Goal: Use online tool/utility

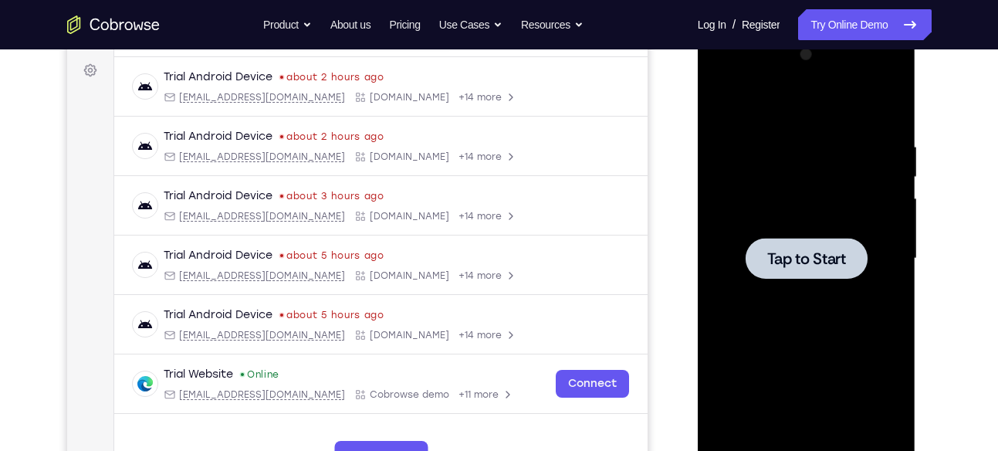
click at [777, 251] on span "Tap to Start" at bounding box center [806, 258] width 79 height 15
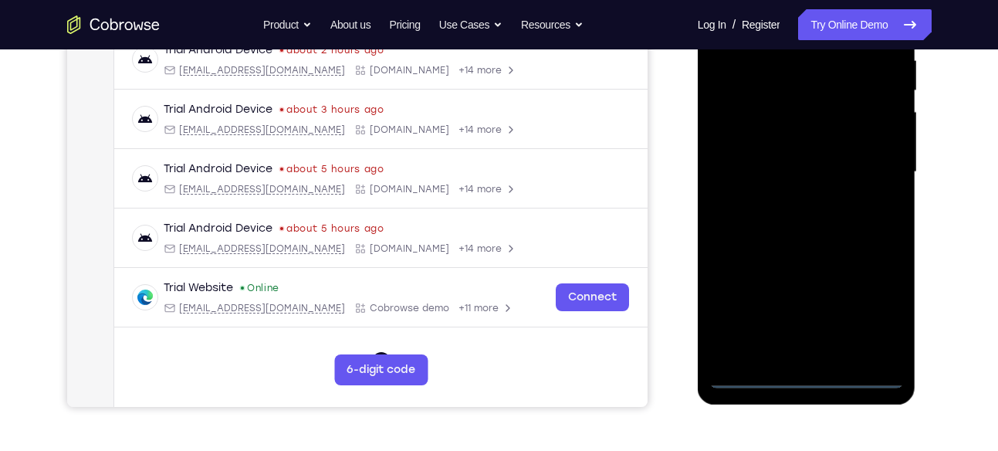
scroll to position [312, 0]
click at [807, 379] on div at bounding box center [807, 171] width 195 height 432
click at [869, 311] on div at bounding box center [807, 171] width 195 height 432
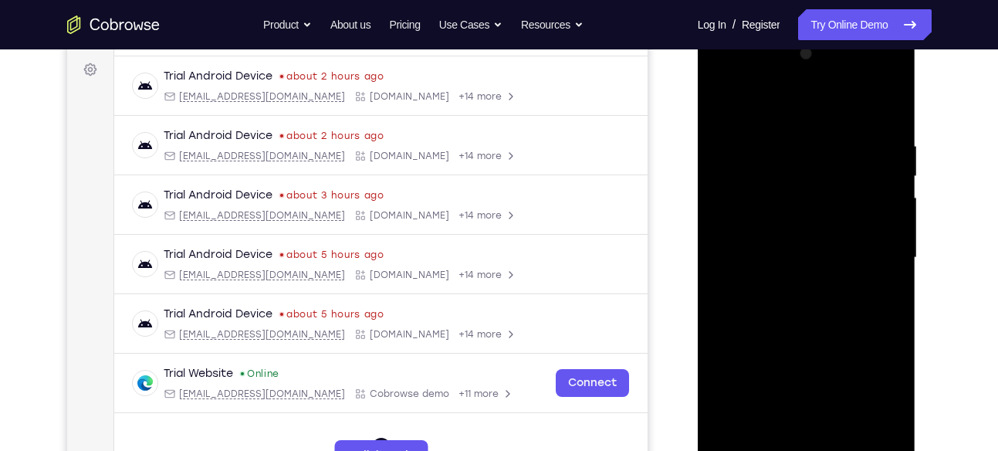
scroll to position [223, 0]
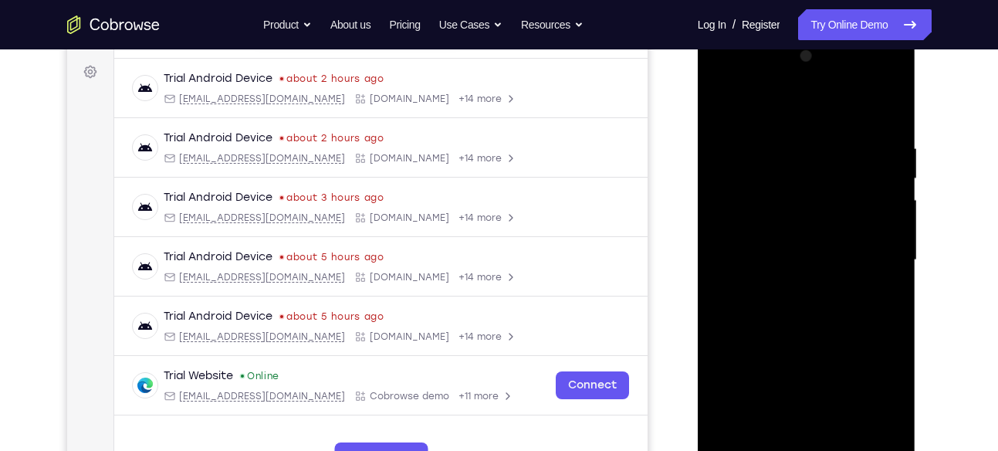
click at [728, 83] on div at bounding box center [807, 260] width 195 height 432
click at [875, 254] on div at bounding box center [807, 260] width 195 height 432
click at [788, 288] on div at bounding box center [807, 260] width 195 height 432
click at [793, 249] on div at bounding box center [807, 260] width 195 height 432
click at [809, 380] on div at bounding box center [807, 260] width 195 height 432
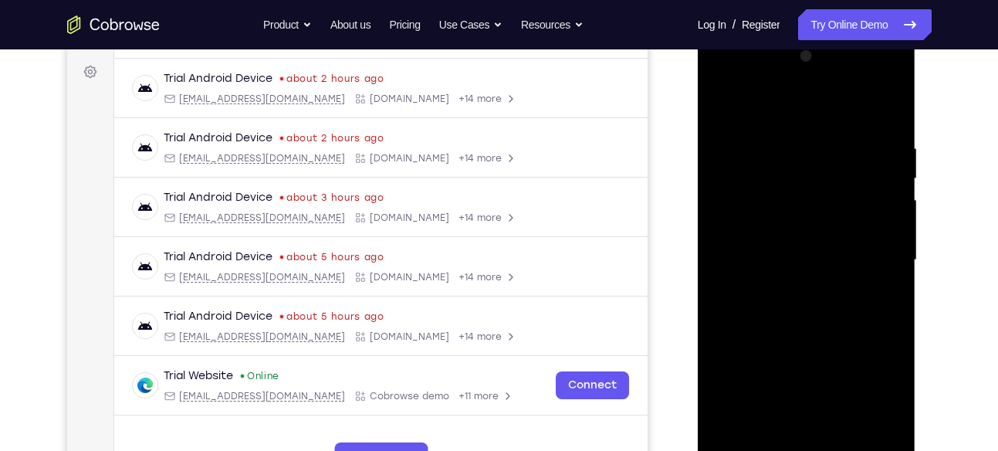
click at [791, 224] on div at bounding box center [807, 260] width 195 height 432
click at [784, 263] on div at bounding box center [807, 260] width 195 height 432
click at [886, 123] on div at bounding box center [807, 260] width 195 height 432
click at [883, 115] on div at bounding box center [807, 260] width 195 height 432
click at [885, 128] on div at bounding box center [807, 260] width 195 height 432
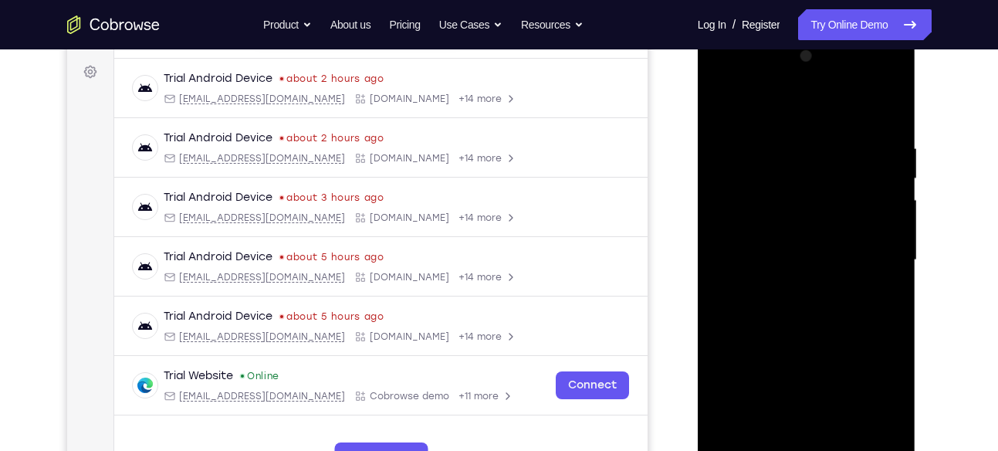
click at [779, 153] on div at bounding box center [807, 260] width 195 height 432
click at [733, 111] on div at bounding box center [807, 260] width 195 height 432
click at [802, 154] on div at bounding box center [807, 260] width 195 height 432
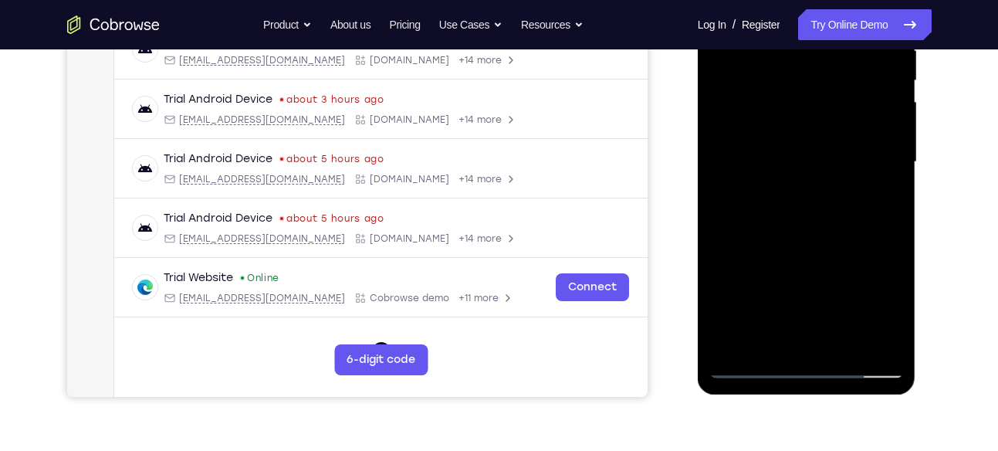
scroll to position [365, 0]
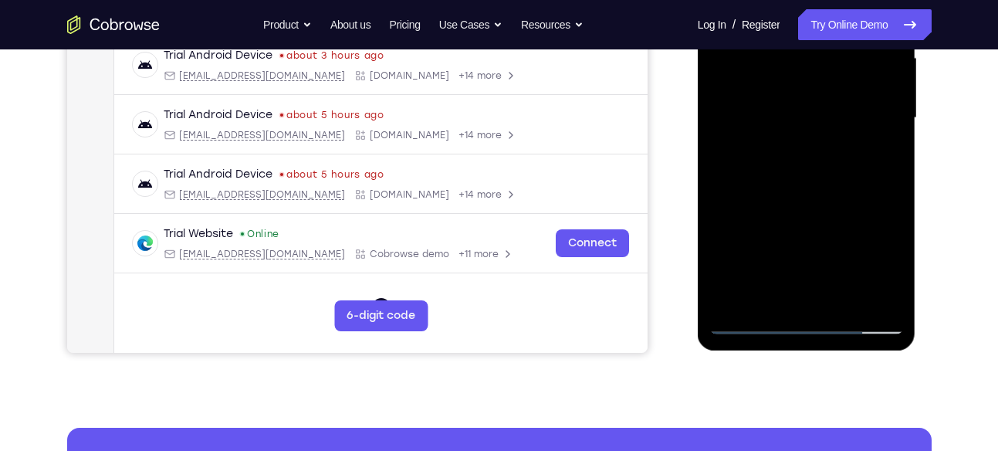
click at [892, 297] on div at bounding box center [807, 118] width 195 height 432
click at [889, 297] on div at bounding box center [807, 118] width 195 height 432
click at [889, 299] on div at bounding box center [807, 118] width 195 height 432
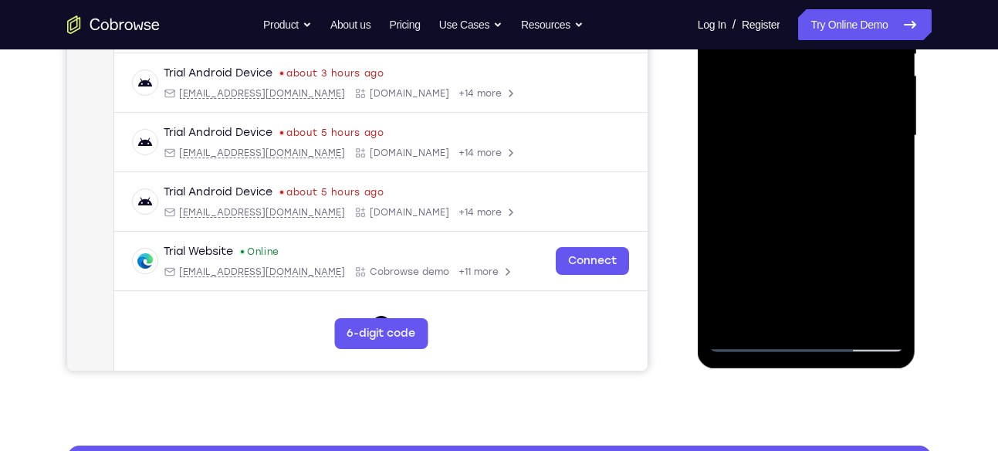
scroll to position [354, 0]
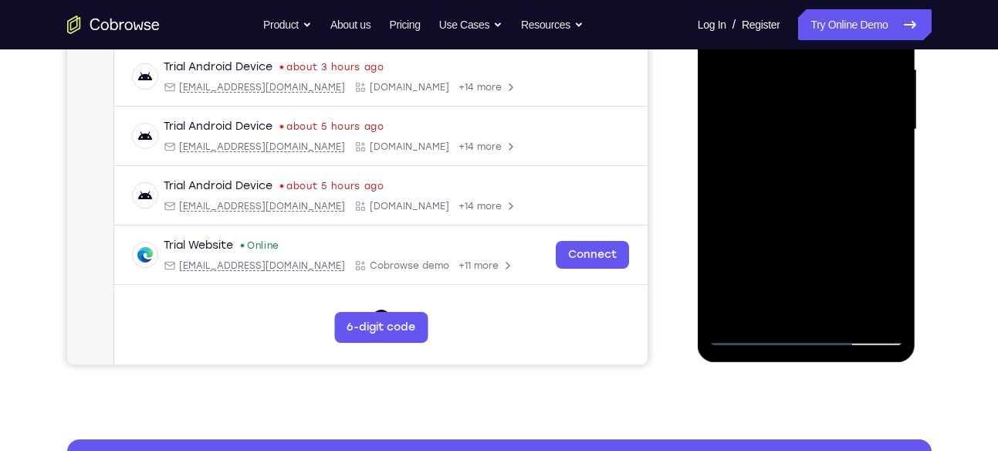
click at [730, 313] on div at bounding box center [807, 130] width 195 height 432
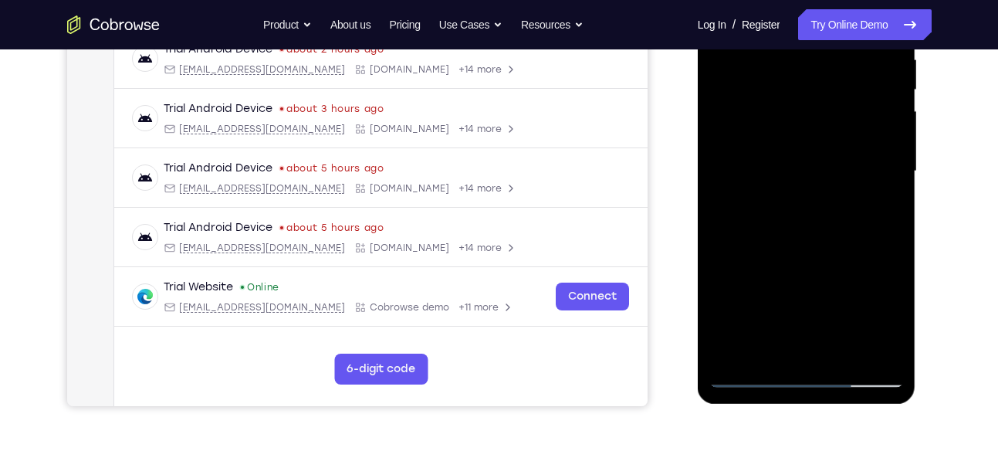
scroll to position [306, 0]
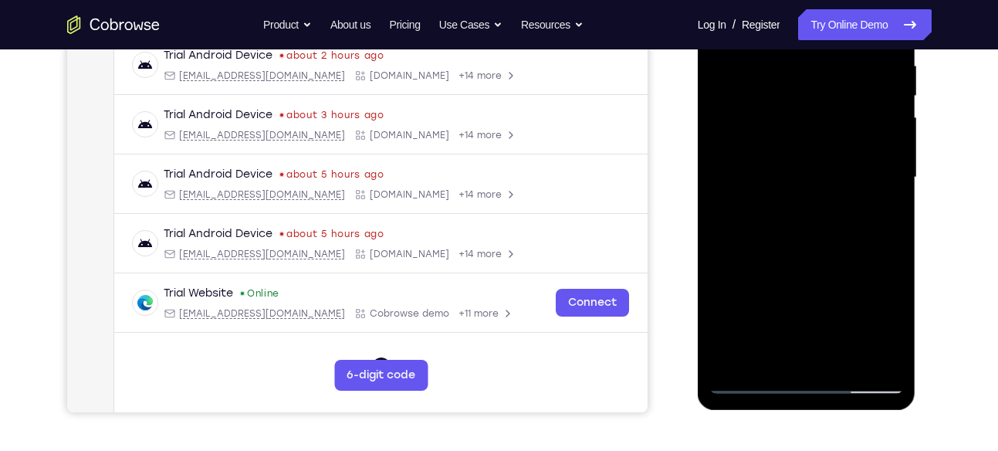
click at [808, 242] on div at bounding box center [807, 177] width 195 height 432
drag, startPoint x: 808, startPoint y: 242, endPoint x: 808, endPoint y: 181, distance: 60.2
click at [808, 181] on div at bounding box center [807, 177] width 195 height 432
click at [897, 188] on div at bounding box center [807, 177] width 195 height 432
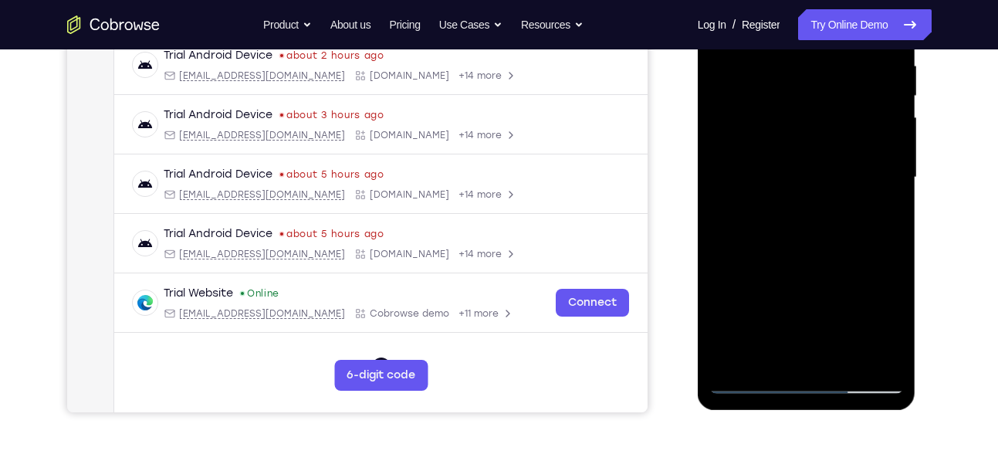
click at [897, 188] on div at bounding box center [807, 177] width 195 height 432
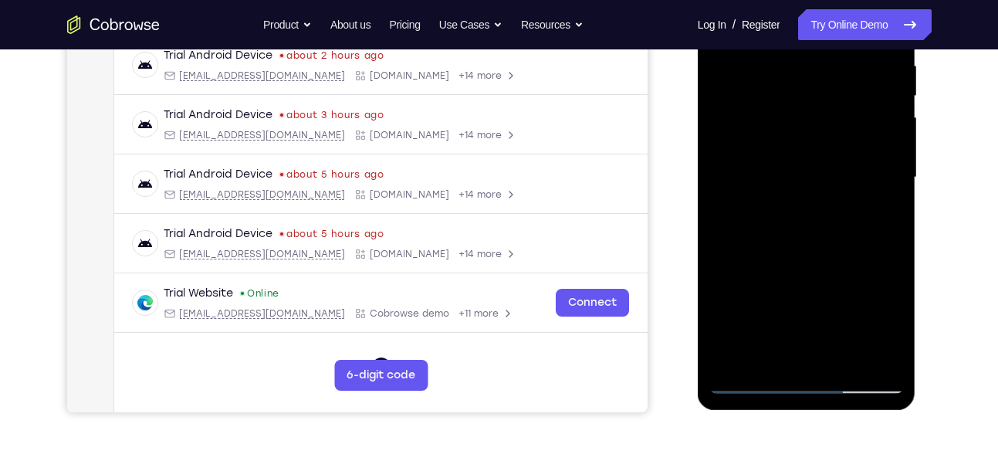
drag, startPoint x: 815, startPoint y: 190, endPoint x: 822, endPoint y: 315, distance: 125.3
click at [822, 315] on div at bounding box center [807, 177] width 195 height 432
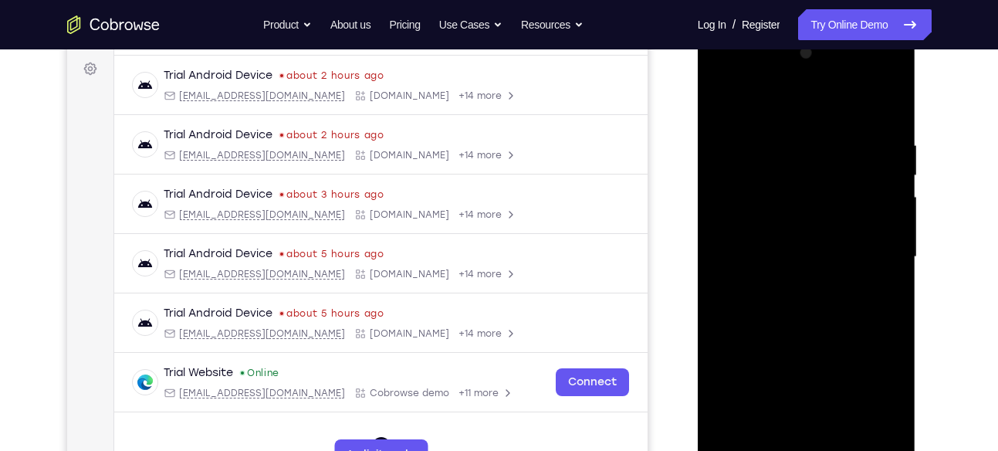
scroll to position [225, 0]
click at [788, 137] on div at bounding box center [807, 258] width 195 height 432
click at [797, 178] on div at bounding box center [807, 258] width 195 height 432
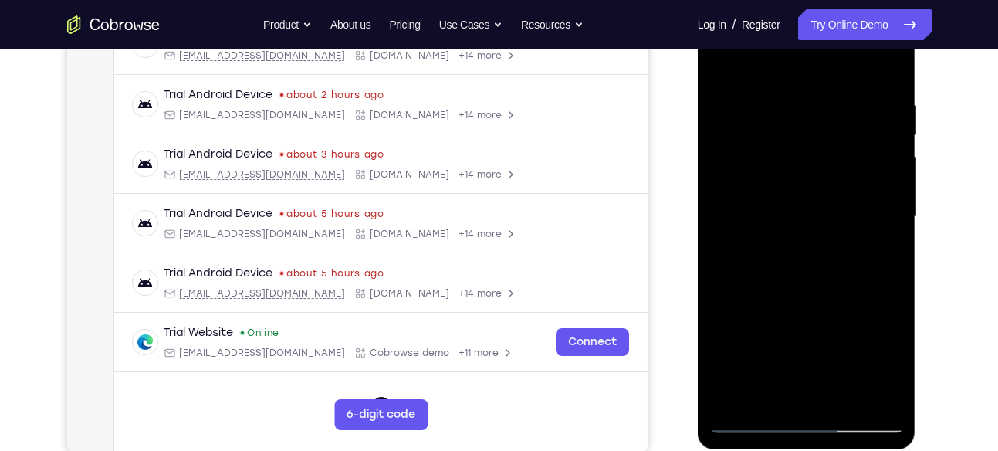
scroll to position [239, 0]
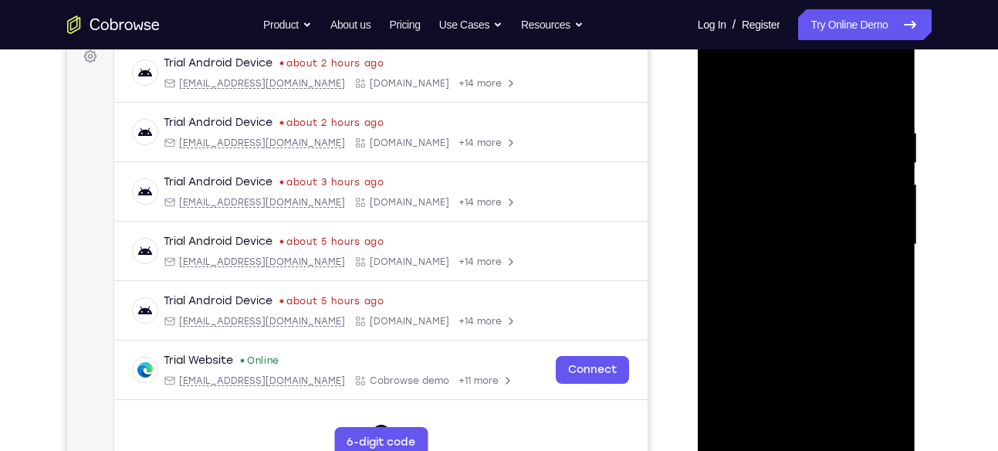
click at [722, 88] on div at bounding box center [807, 245] width 195 height 432
click at [891, 88] on div at bounding box center [807, 245] width 195 height 432
click at [891, 120] on div at bounding box center [807, 245] width 195 height 432
click at [725, 92] on div at bounding box center [807, 245] width 195 height 432
click at [826, 111] on div at bounding box center [807, 245] width 195 height 432
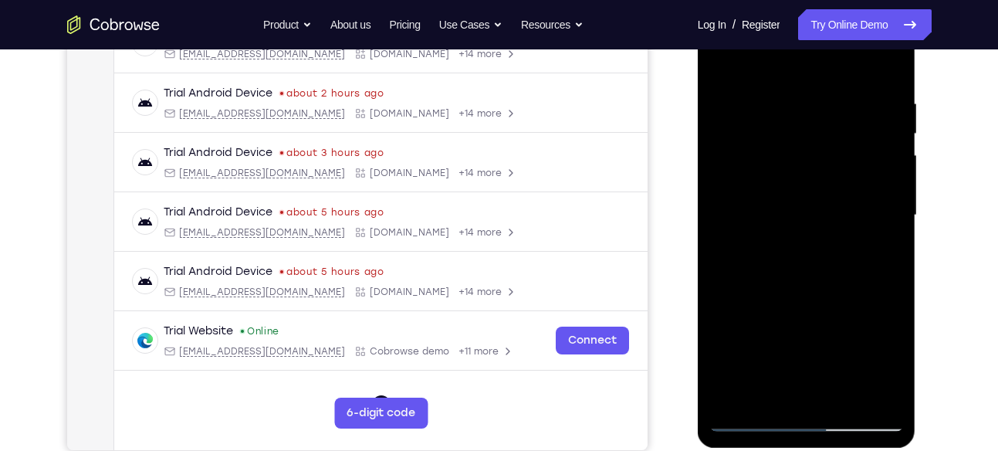
scroll to position [269, 0]
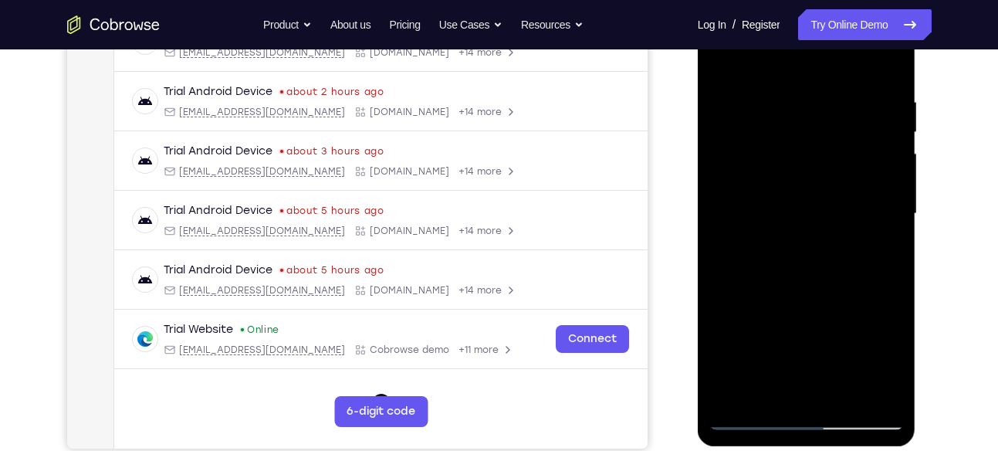
click at [733, 223] on div at bounding box center [807, 214] width 195 height 432
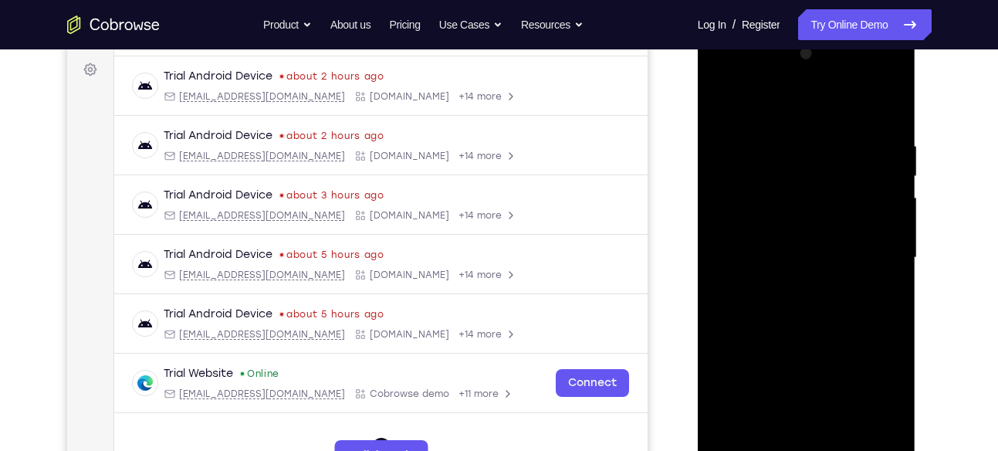
scroll to position [225, 0]
click at [720, 100] on div at bounding box center [807, 258] width 195 height 432
click at [717, 102] on div at bounding box center [807, 258] width 195 height 432
click at [796, 146] on div at bounding box center [807, 258] width 195 height 432
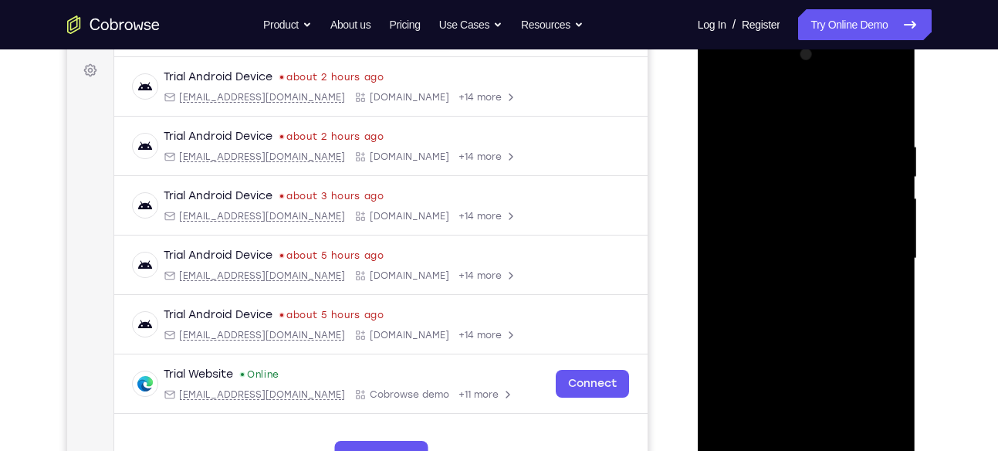
click at [886, 113] on div at bounding box center [807, 258] width 195 height 432
drag, startPoint x: 806, startPoint y: 174, endPoint x: 850, endPoint y: 409, distance: 238.8
click at [850, 409] on div at bounding box center [807, 258] width 195 height 432
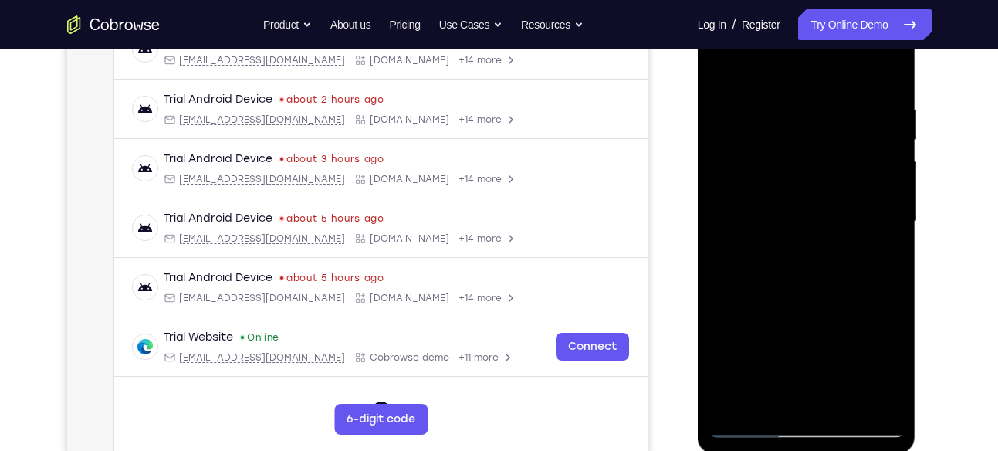
scroll to position [263, 0]
click at [889, 397] on div at bounding box center [807, 221] width 195 height 432
click at [895, 386] on div at bounding box center [807, 221] width 195 height 432
click at [870, 400] on div at bounding box center [807, 221] width 195 height 432
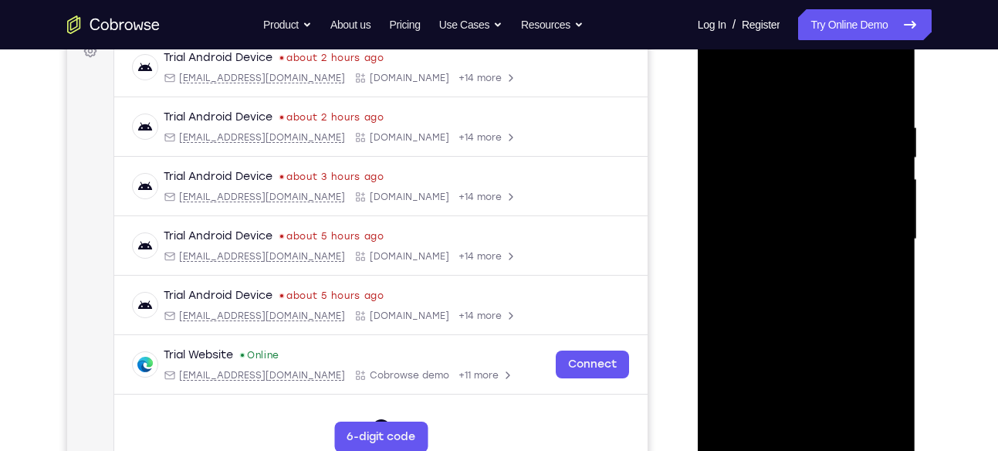
scroll to position [243, 0]
drag, startPoint x: 798, startPoint y: 185, endPoint x: 826, endPoint y: 407, distance: 224.2
click at [826, 407] on div at bounding box center [807, 240] width 195 height 432
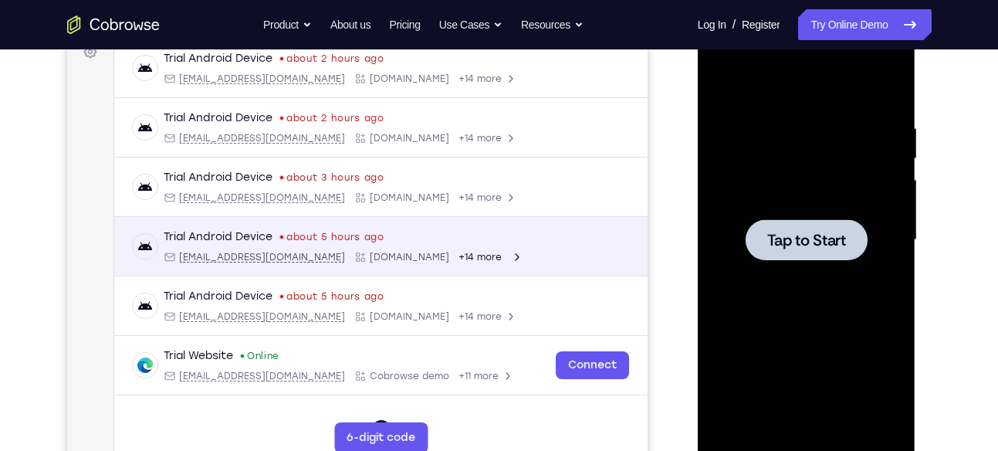
scroll to position [0, 0]
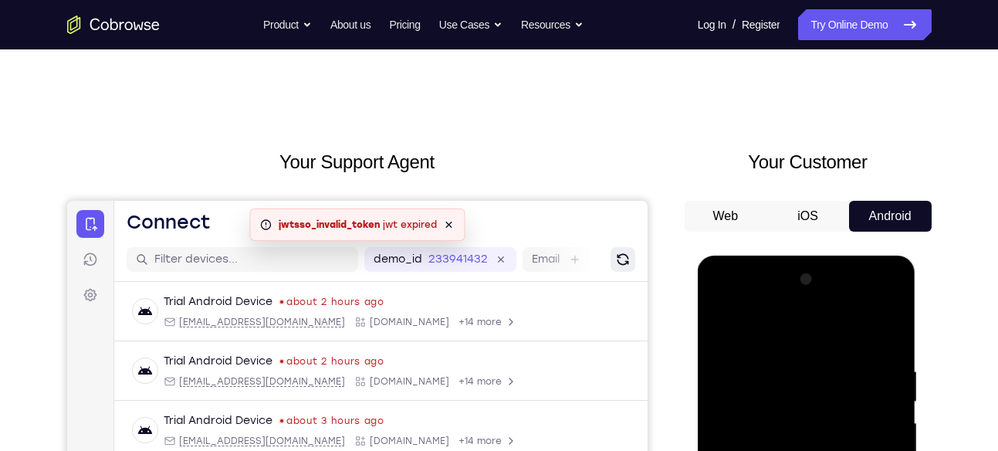
click at [620, 259] on icon "Refresh" at bounding box center [622, 259] width 15 height 15
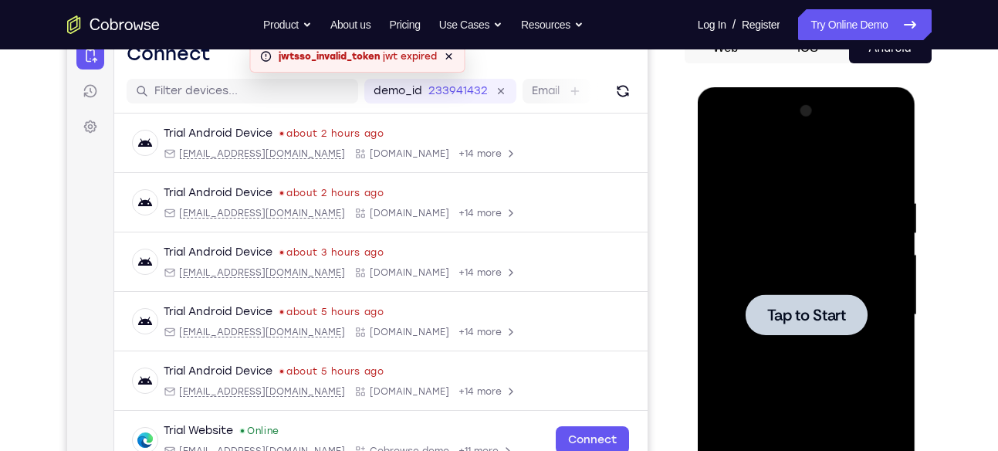
scroll to position [169, 0]
click at [808, 312] on span "Tap to Start" at bounding box center [806, 314] width 79 height 15
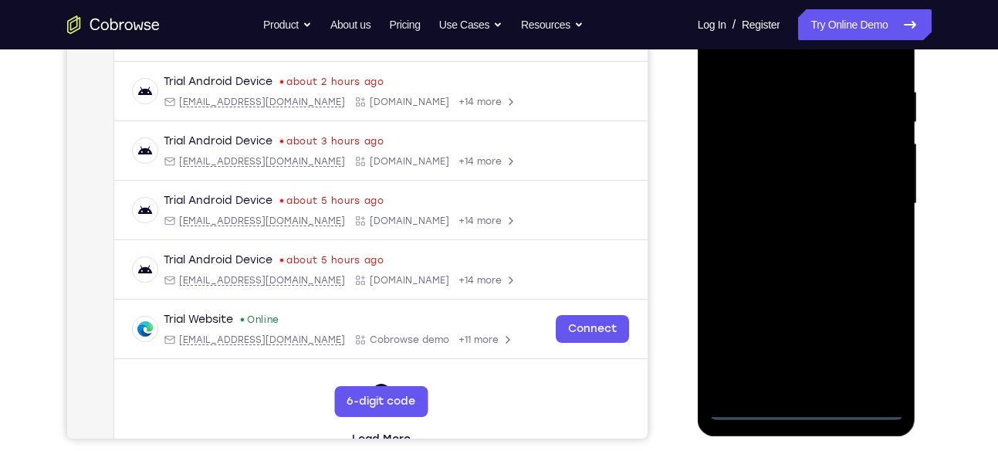
scroll to position [286, 0]
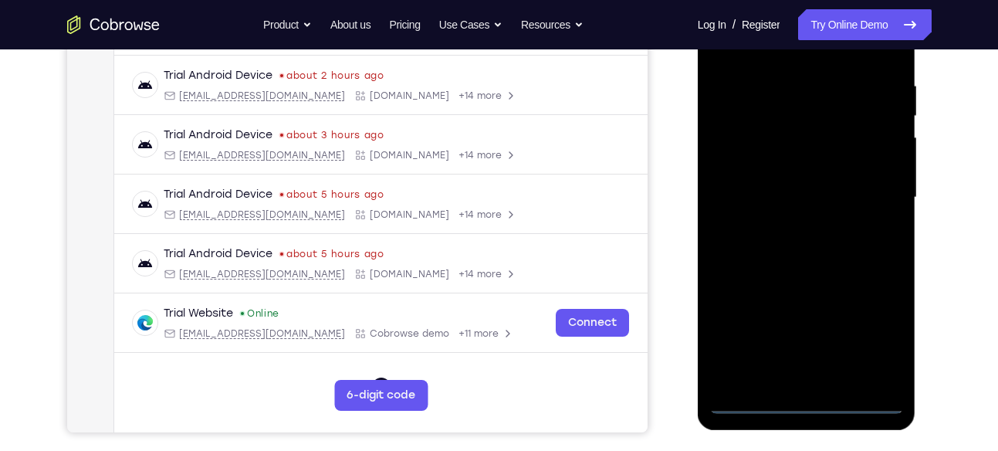
click at [805, 405] on div at bounding box center [807, 197] width 195 height 432
click at [812, 405] on div at bounding box center [807, 197] width 195 height 432
click at [802, 403] on div at bounding box center [807, 197] width 195 height 432
click at [876, 333] on div at bounding box center [807, 197] width 195 height 432
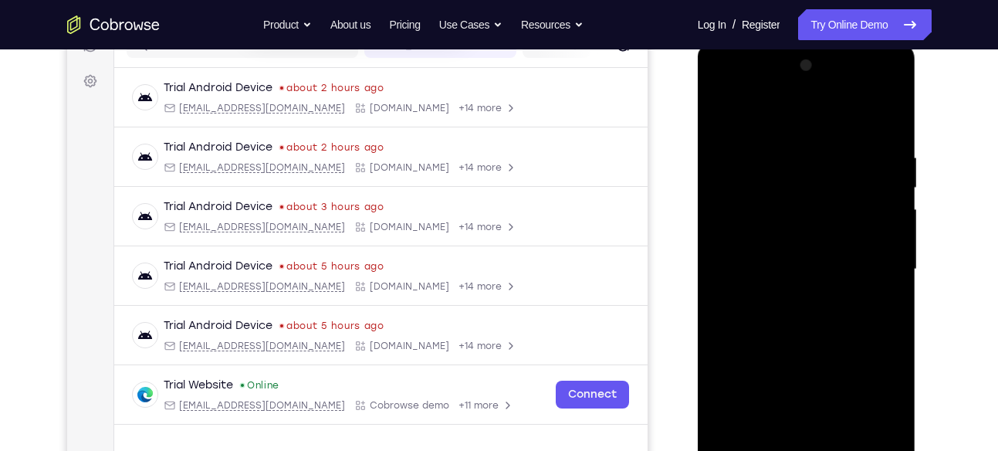
scroll to position [213, 0]
click at [732, 85] on div at bounding box center [807, 270] width 195 height 432
click at [870, 261] on div at bounding box center [807, 270] width 195 height 432
click at [788, 295] on div at bounding box center [807, 270] width 195 height 432
click at [783, 255] on div at bounding box center [807, 270] width 195 height 432
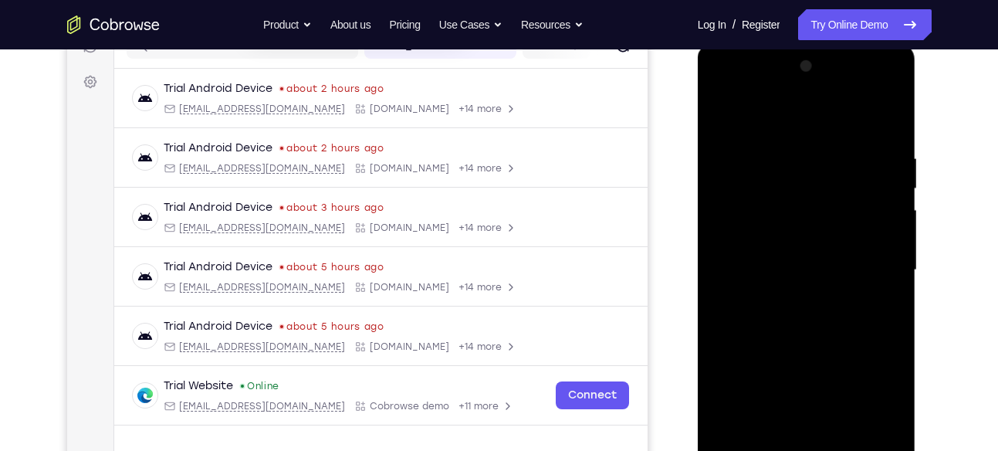
click at [808, 391] on div at bounding box center [807, 270] width 195 height 432
click at [764, 240] on div at bounding box center [807, 270] width 195 height 432
click at [779, 266] on div at bounding box center [807, 270] width 195 height 432
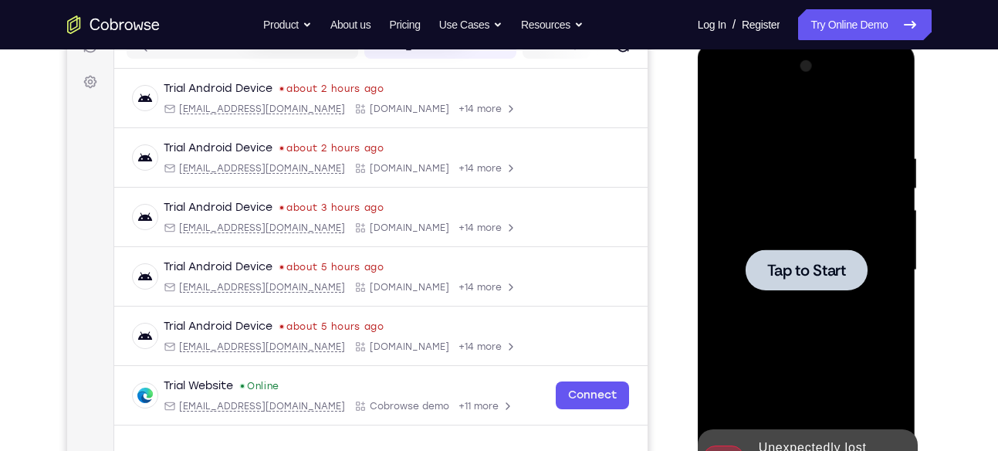
click at [808, 258] on div at bounding box center [807, 269] width 122 height 41
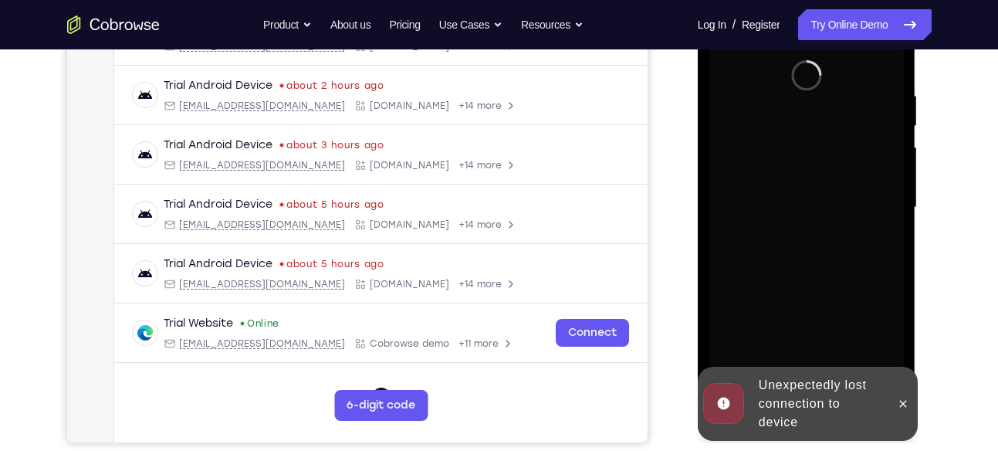
scroll to position [276, 0]
click at [904, 404] on icon at bounding box center [903, 403] width 12 height 12
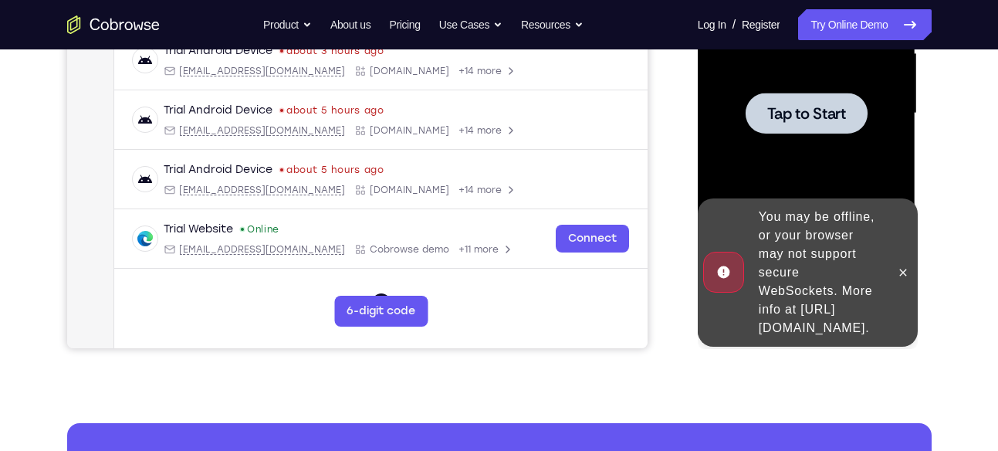
scroll to position [369, 0]
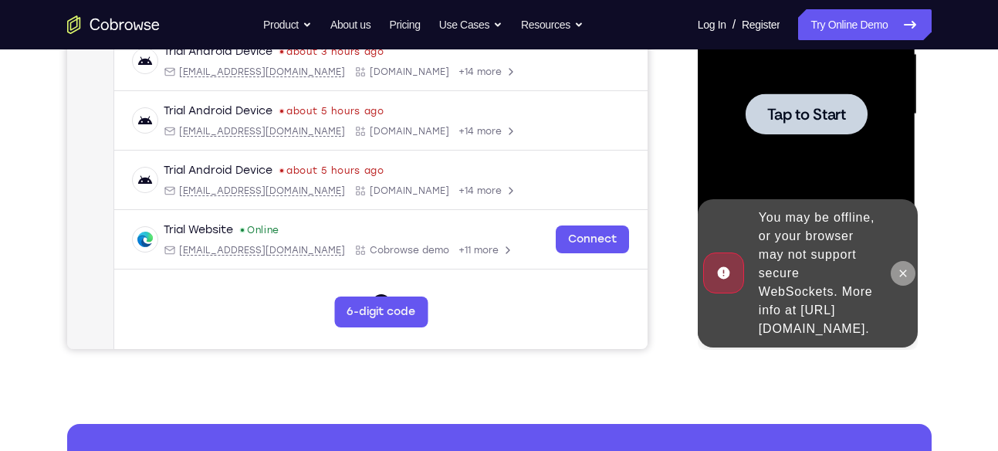
click at [900, 267] on icon at bounding box center [903, 273] width 12 height 12
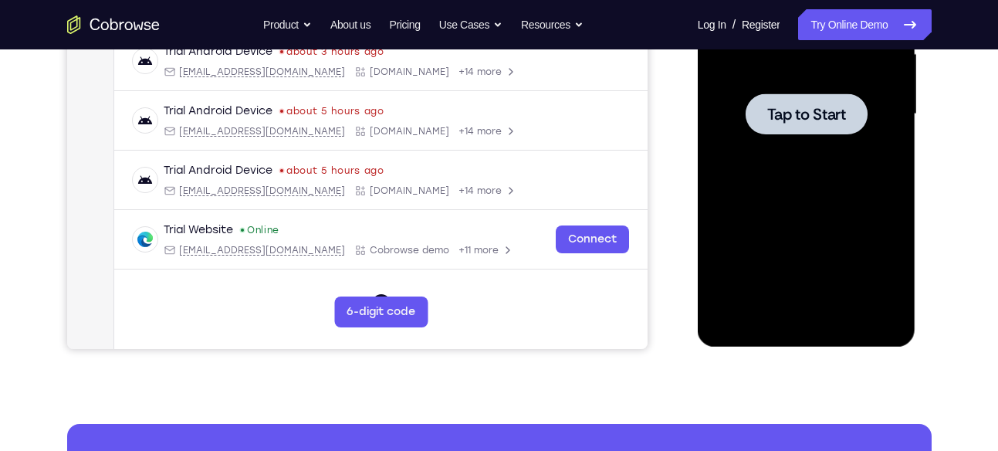
click at [801, 90] on div at bounding box center [807, 114] width 195 height 432
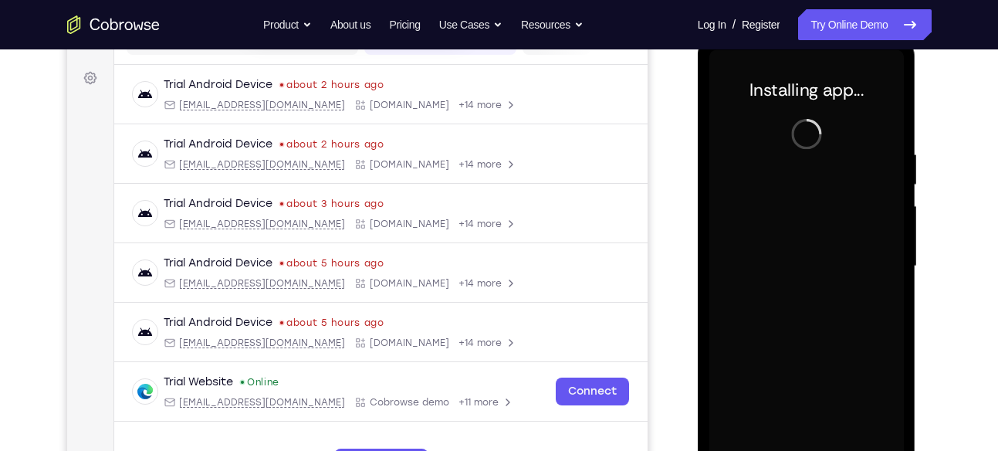
scroll to position [218, 0]
click at [828, 205] on div at bounding box center [807, 265] width 195 height 432
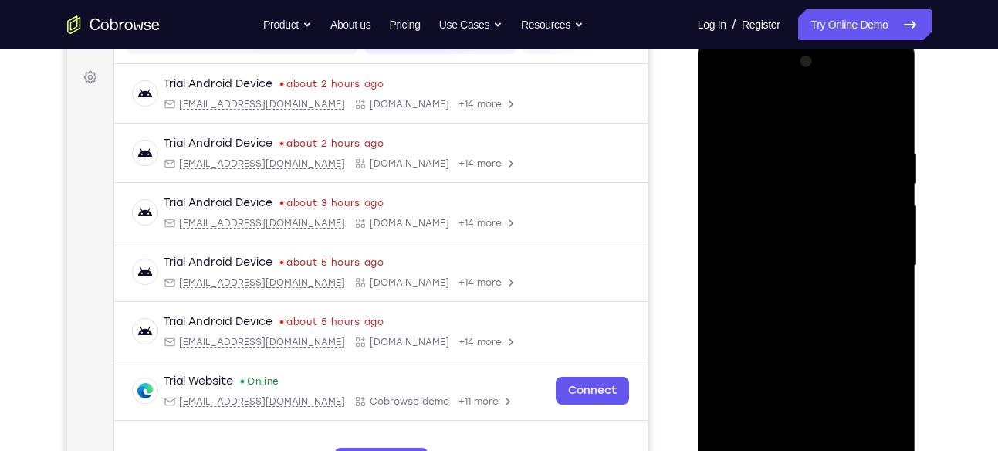
scroll to position [259, 0]
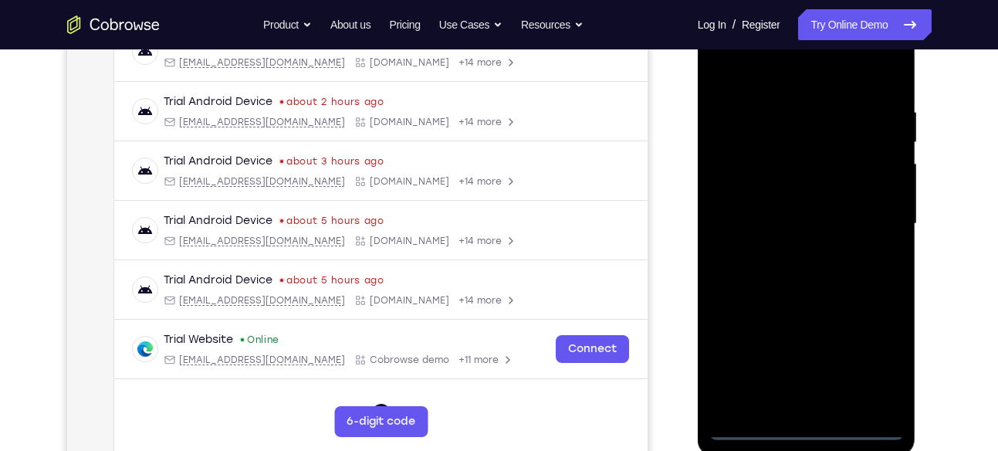
click at [805, 429] on div at bounding box center [807, 224] width 195 height 432
click at [889, 359] on div at bounding box center [807, 224] width 195 height 432
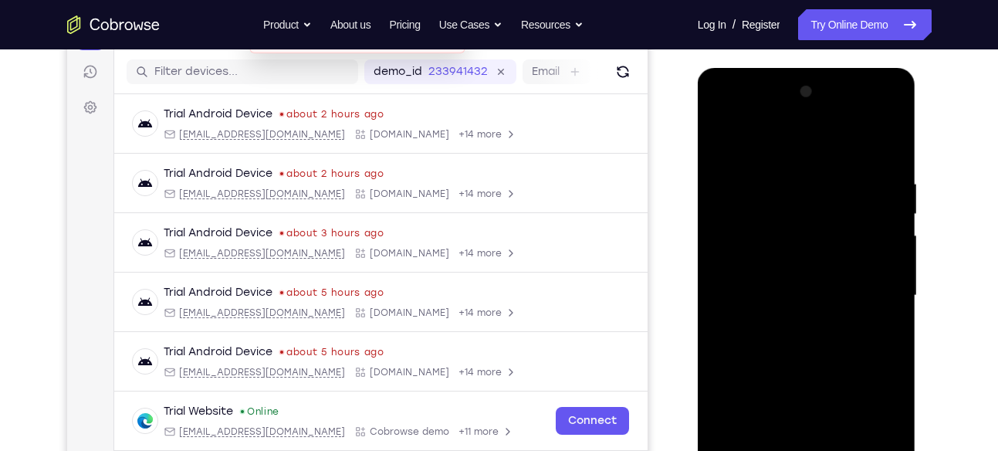
scroll to position [187, 0]
click at [728, 118] on div at bounding box center [807, 296] width 195 height 432
click at [873, 286] on div at bounding box center [807, 296] width 195 height 432
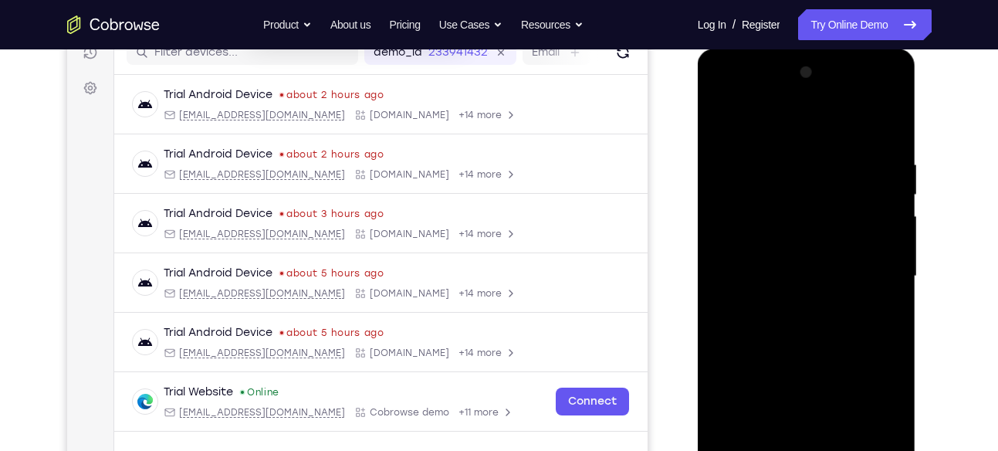
scroll to position [211, 0]
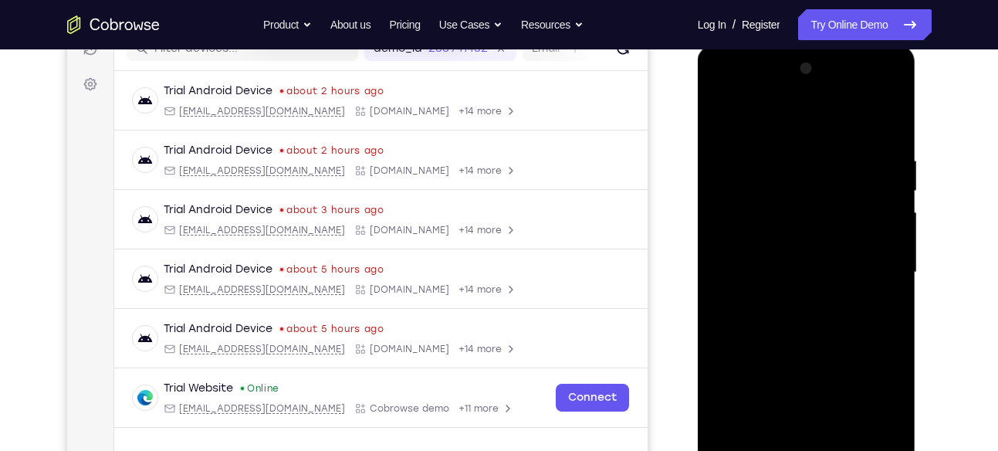
click at [794, 303] on div at bounding box center [807, 272] width 195 height 432
click at [793, 266] on div at bounding box center [807, 272] width 195 height 432
click at [807, 392] on div at bounding box center [807, 272] width 195 height 432
click at [770, 239] on div at bounding box center [807, 272] width 195 height 432
click at [777, 273] on div at bounding box center [807, 272] width 195 height 432
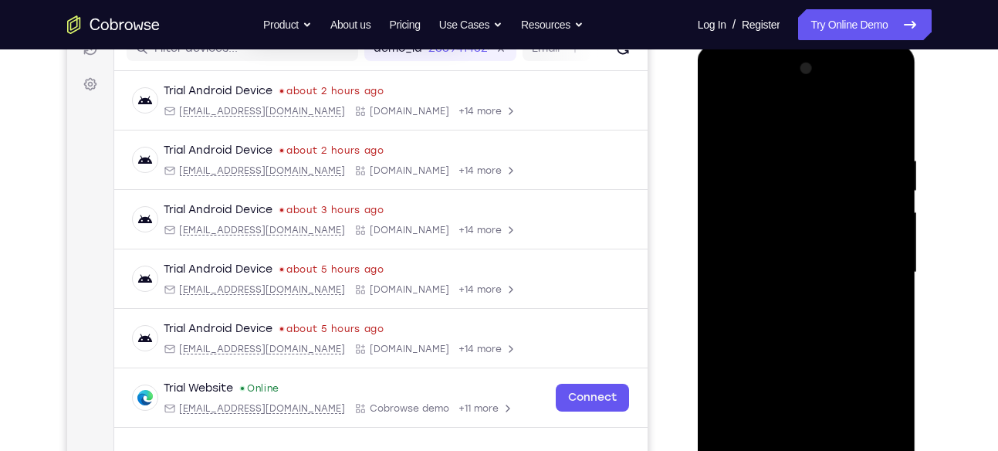
click at [808, 324] on div at bounding box center [807, 272] width 195 height 432
click at [802, 325] on div at bounding box center [807, 272] width 195 height 432
click at [878, 113] on div at bounding box center [807, 272] width 195 height 432
click at [793, 327] on div at bounding box center [807, 272] width 195 height 432
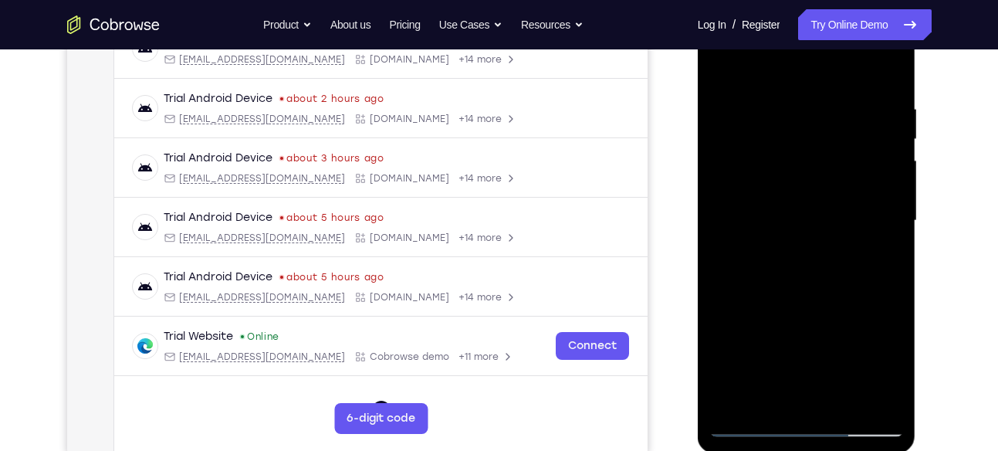
scroll to position [272, 0]
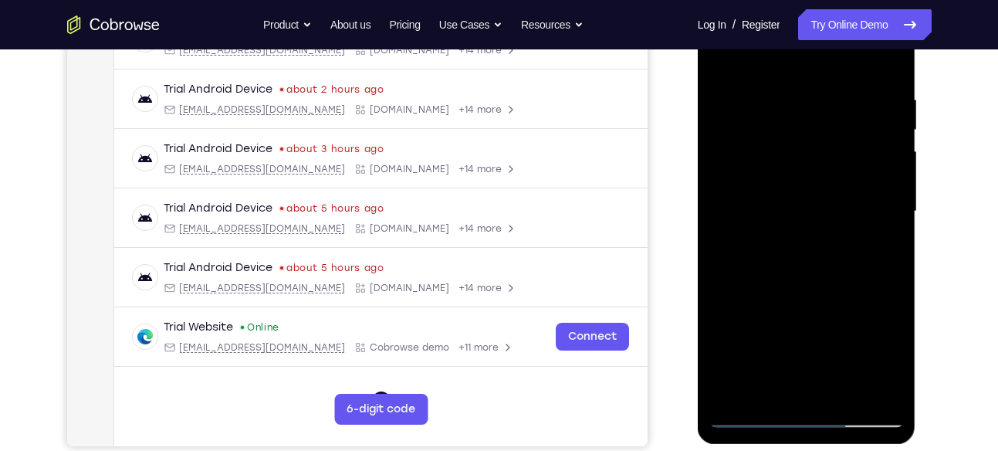
click at [799, 287] on div at bounding box center [807, 211] width 195 height 432
click at [893, 395] on div at bounding box center [807, 211] width 195 height 432
click at [850, 395] on div at bounding box center [807, 211] width 195 height 432
click at [811, 295] on div at bounding box center [807, 211] width 195 height 432
drag, startPoint x: 816, startPoint y: 350, endPoint x: 808, endPoint y: 197, distance: 153.1
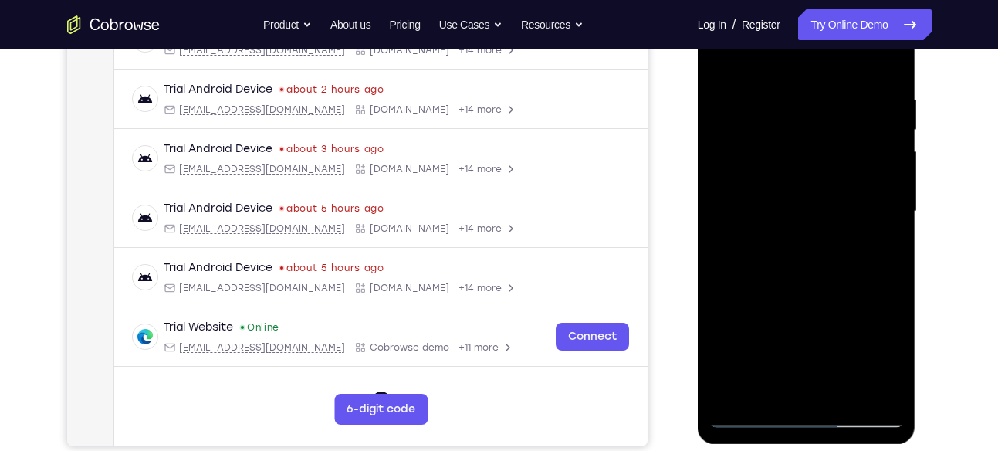
click at [808, 197] on div at bounding box center [807, 211] width 195 height 432
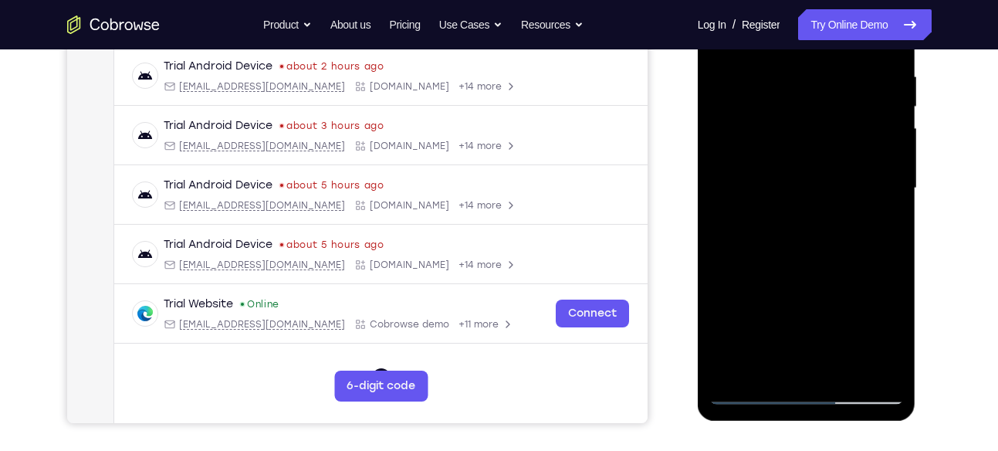
scroll to position [296, 0]
drag, startPoint x: 815, startPoint y: 317, endPoint x: 822, endPoint y: 137, distance: 180.1
click at [822, 137] on div at bounding box center [807, 187] width 195 height 432
drag, startPoint x: 828, startPoint y: 273, endPoint x: 825, endPoint y: 128, distance: 145.2
click at [825, 128] on div at bounding box center [807, 187] width 195 height 432
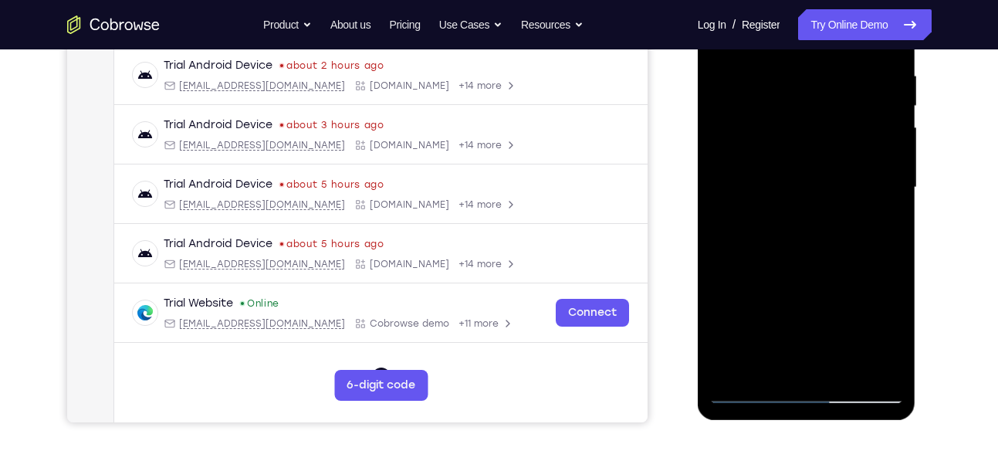
drag, startPoint x: 821, startPoint y: 344, endPoint x: 842, endPoint y: 194, distance: 152.0
click at [842, 194] on div at bounding box center [807, 187] width 195 height 432
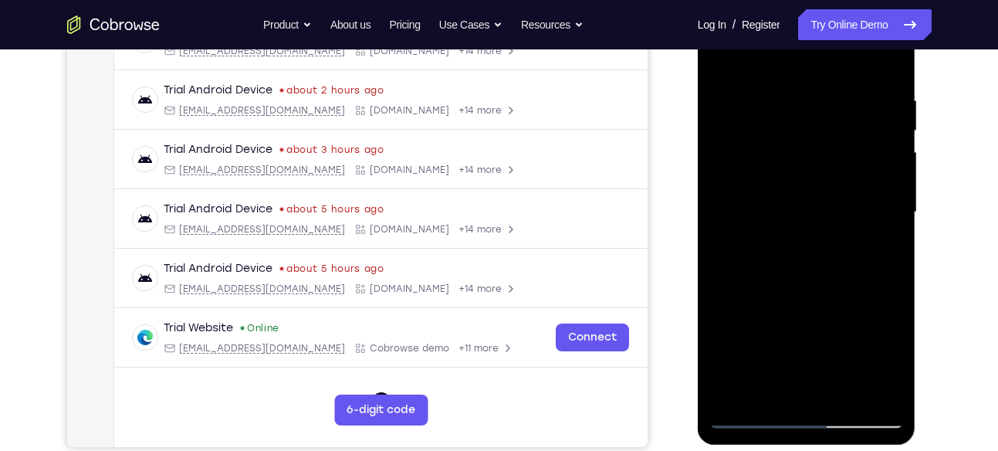
scroll to position [281, 0]
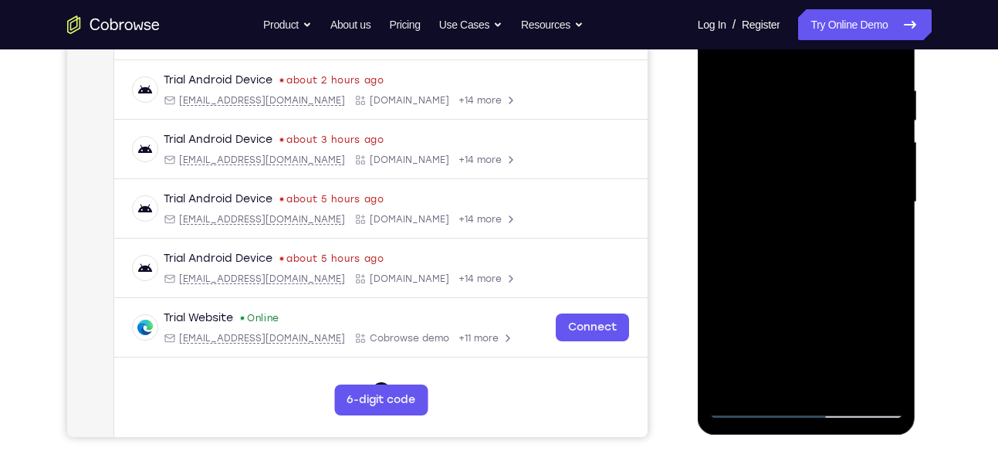
drag, startPoint x: 818, startPoint y: 324, endPoint x: 820, endPoint y: 184, distance: 140.5
click at [820, 184] on div at bounding box center [807, 202] width 195 height 432
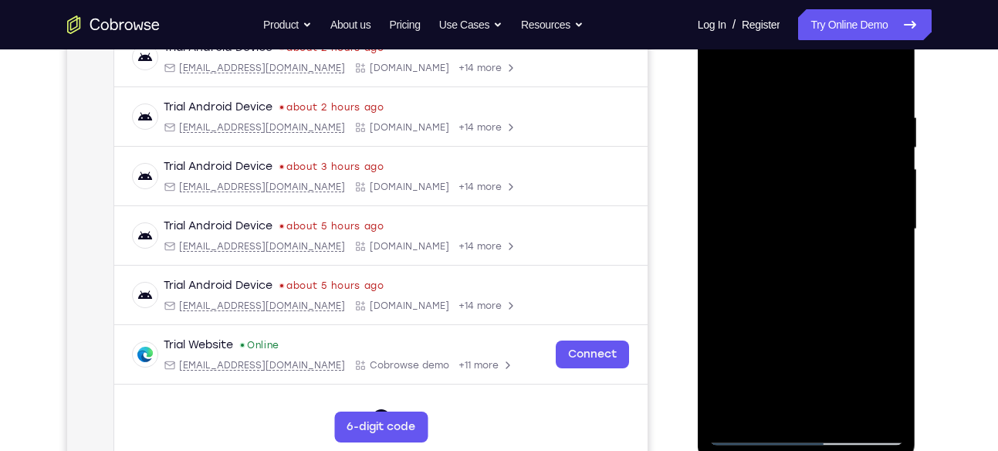
scroll to position [262, 0]
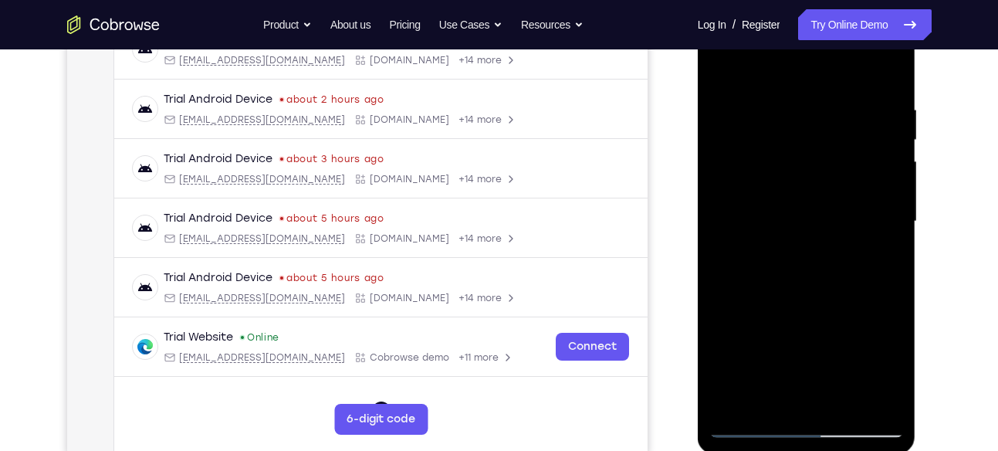
drag, startPoint x: 829, startPoint y: 322, endPoint x: 838, endPoint y: 184, distance: 138.5
click at [838, 184] on div at bounding box center [807, 221] width 195 height 432
drag, startPoint x: 828, startPoint y: 353, endPoint x: 844, endPoint y: 224, distance: 129.9
click at [844, 224] on div at bounding box center [807, 221] width 195 height 432
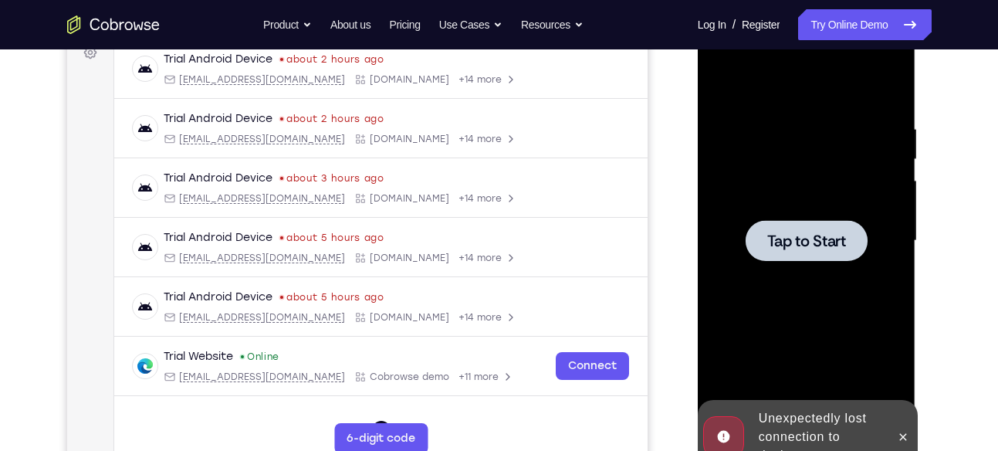
scroll to position [244, 0]
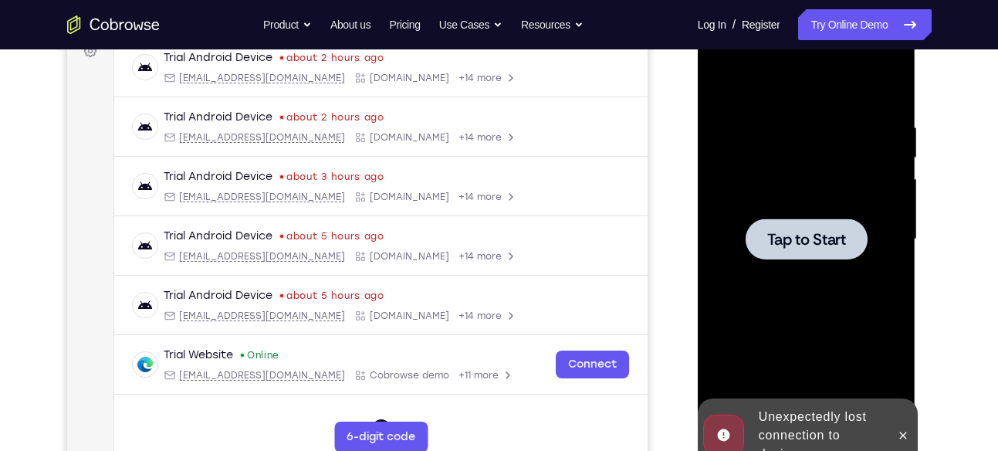
click at [782, 243] on span "Tap to Start" at bounding box center [806, 239] width 79 height 15
click at [808, 88] on div at bounding box center [807, 239] width 195 height 432
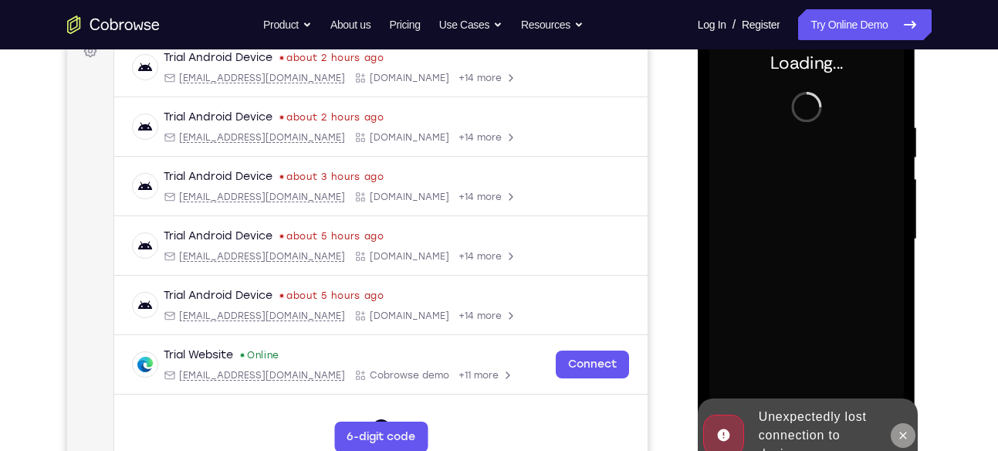
click at [904, 429] on icon at bounding box center [903, 435] width 12 height 12
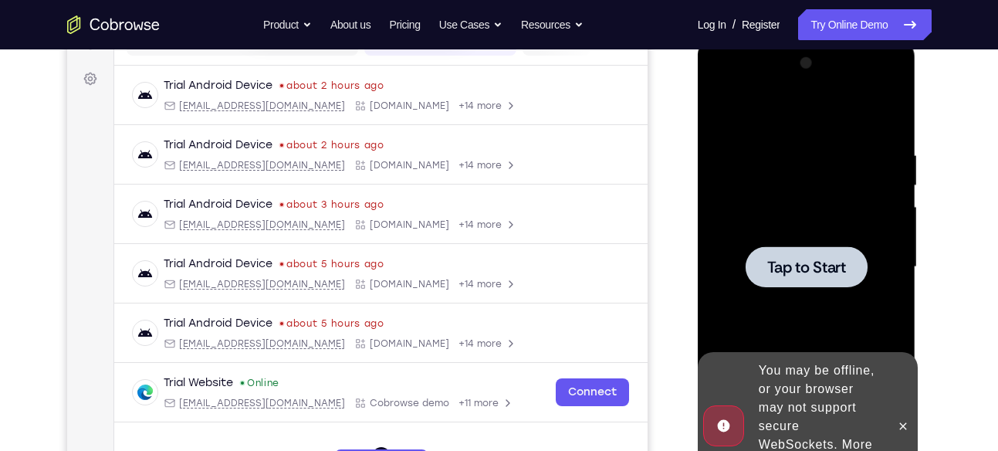
scroll to position [217, 0]
click at [905, 413] on button at bounding box center [903, 425] width 25 height 25
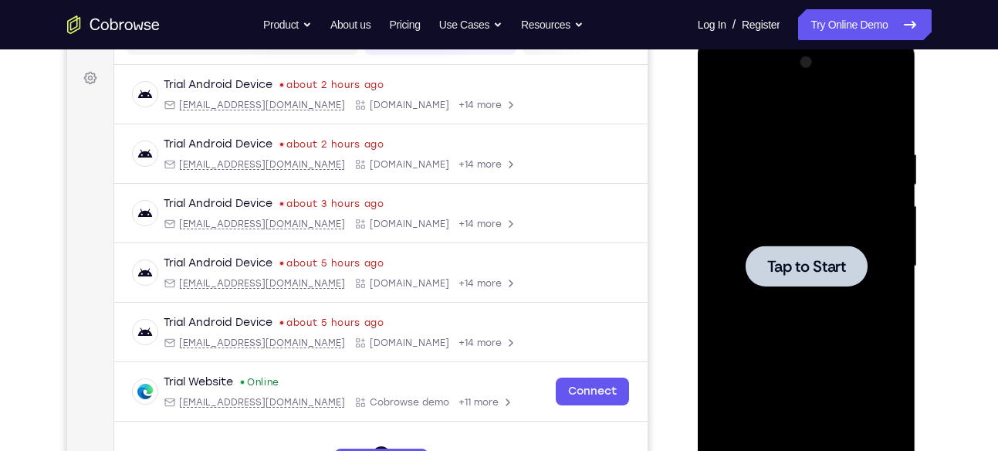
click at [829, 259] on span "Tap to Start" at bounding box center [806, 266] width 79 height 15
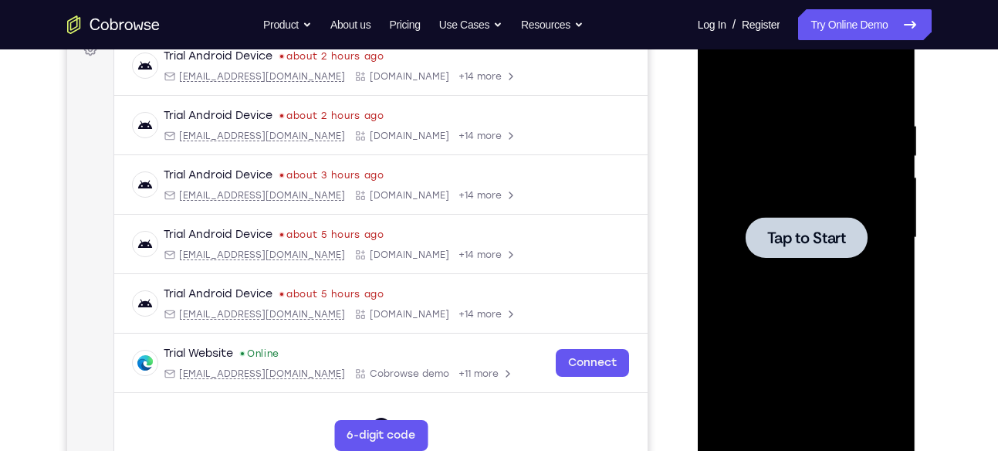
scroll to position [235, 0]
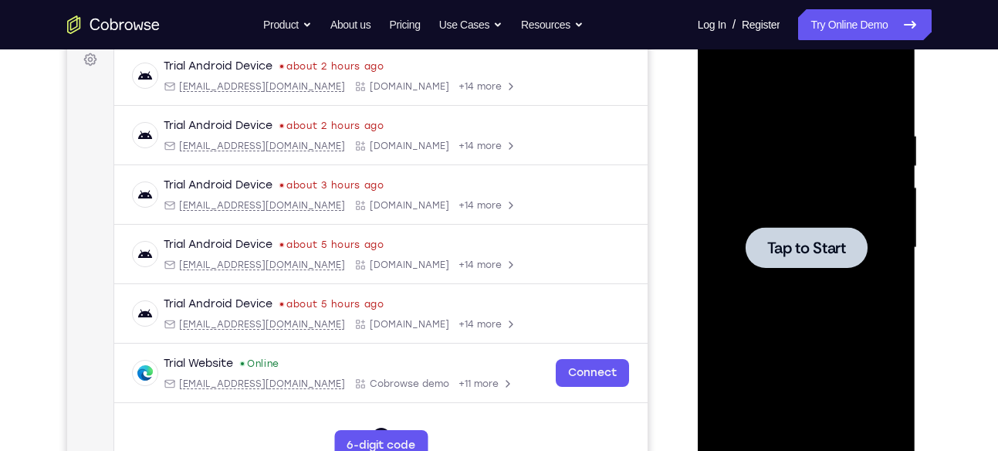
click at [806, 258] on div at bounding box center [807, 247] width 122 height 41
click at [825, 257] on div at bounding box center [807, 247] width 122 height 41
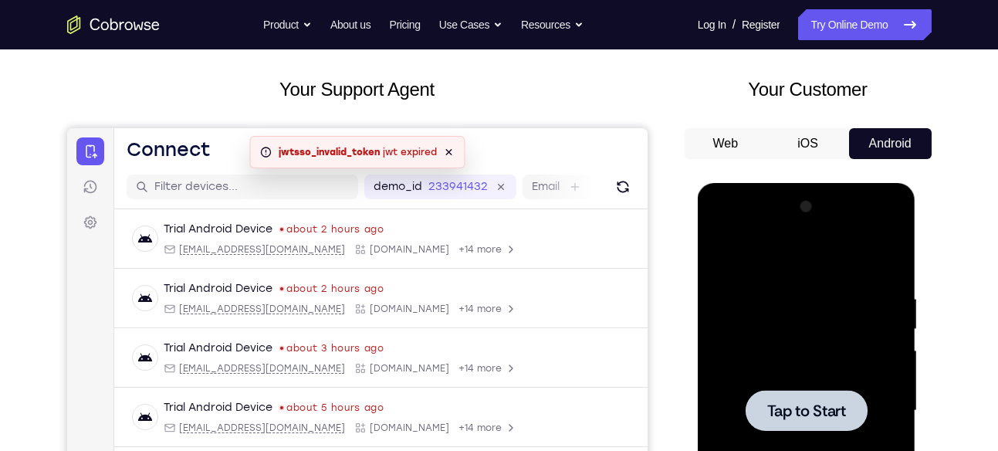
scroll to position [72, 0]
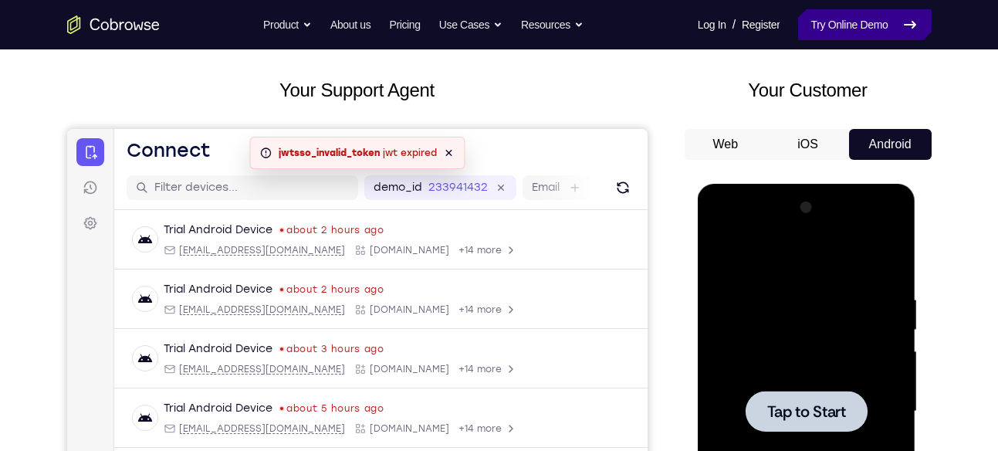
click at [852, 33] on link "Try Online Demo" at bounding box center [864, 24] width 133 height 31
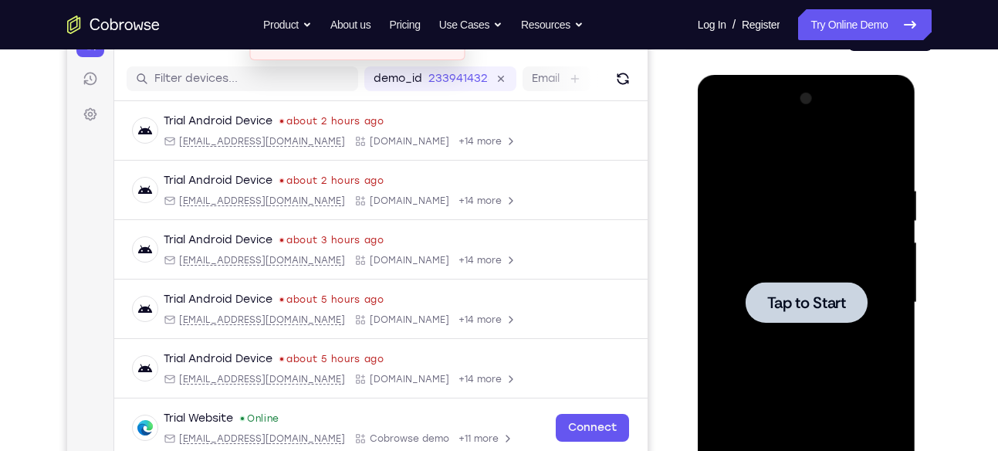
scroll to position [185, 0]
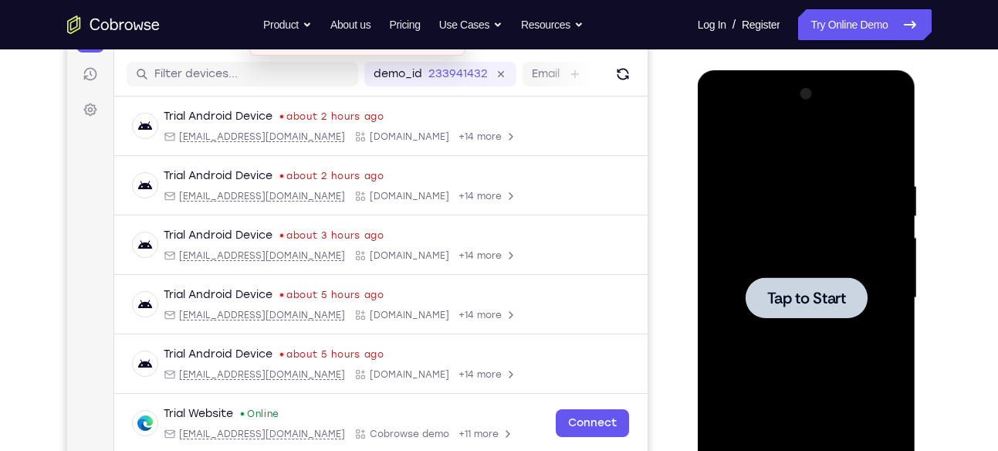
click at [821, 301] on span "Tap to Start" at bounding box center [806, 297] width 79 height 15
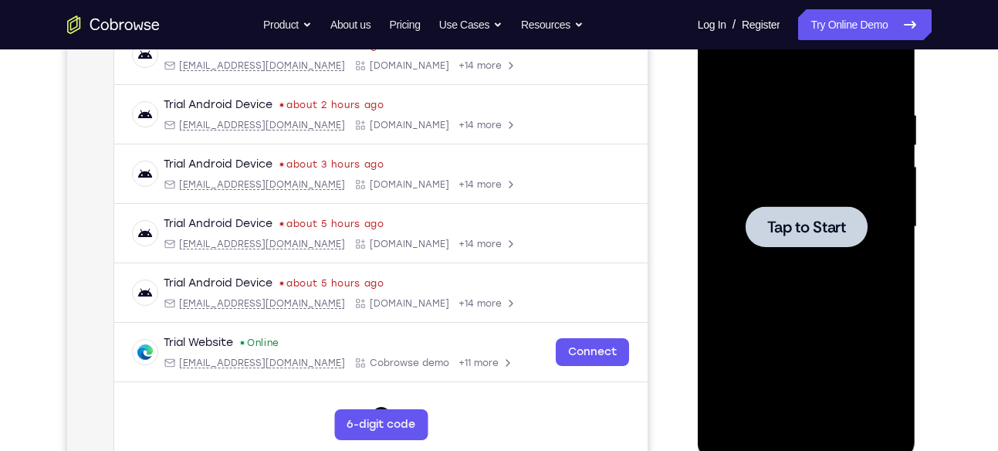
scroll to position [252, 0]
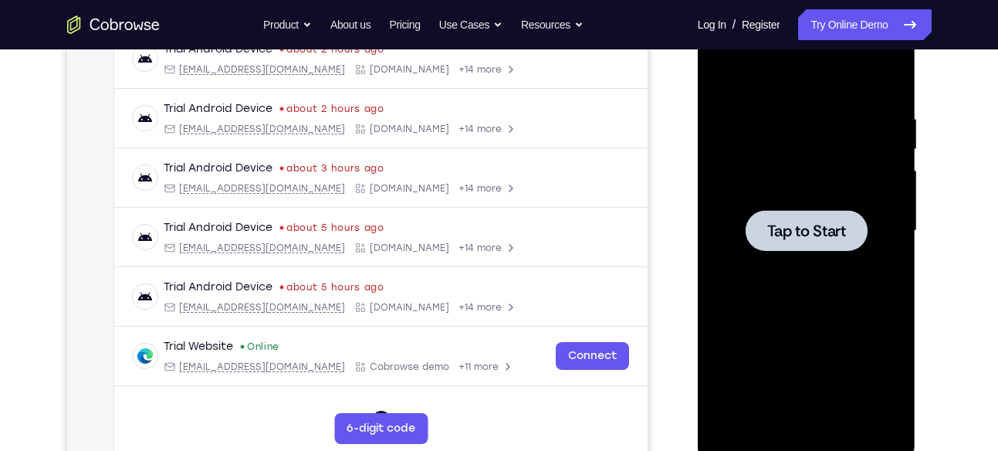
click at [818, 235] on span "Tap to Start" at bounding box center [806, 230] width 79 height 15
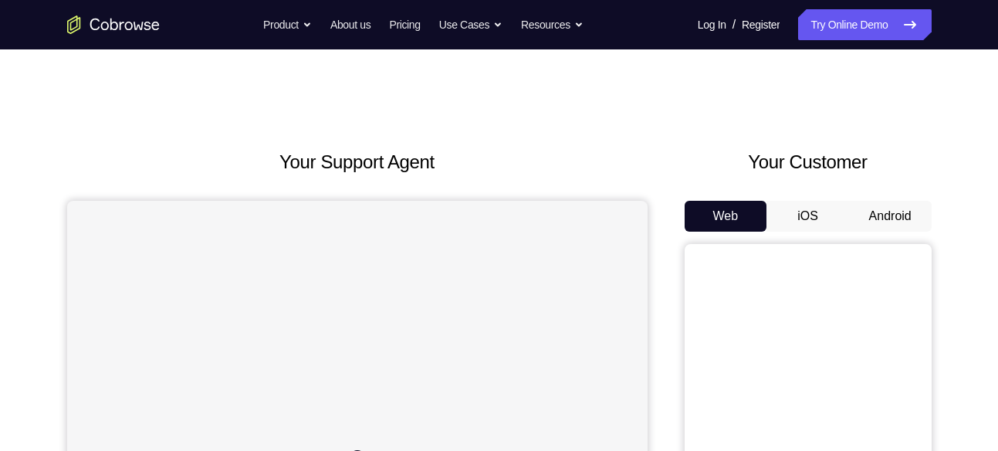
click at [898, 222] on button "Android" at bounding box center [890, 216] width 83 height 31
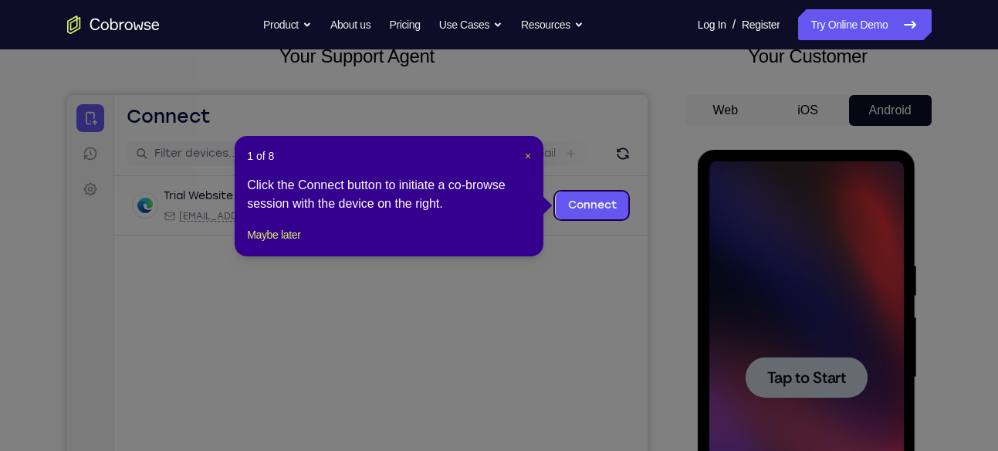
click at [530, 155] on span "×" at bounding box center [528, 156] width 6 height 12
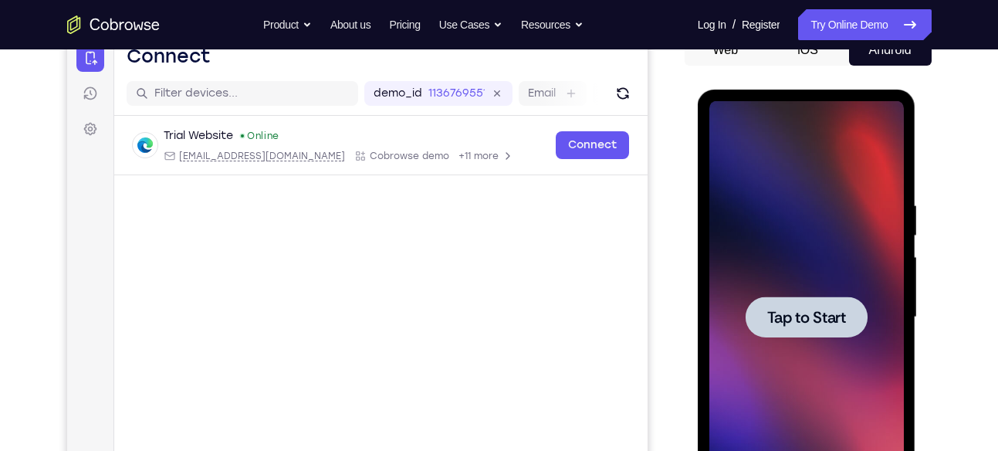
scroll to position [167, 0]
click at [810, 312] on span "Tap to Start" at bounding box center [806, 316] width 79 height 15
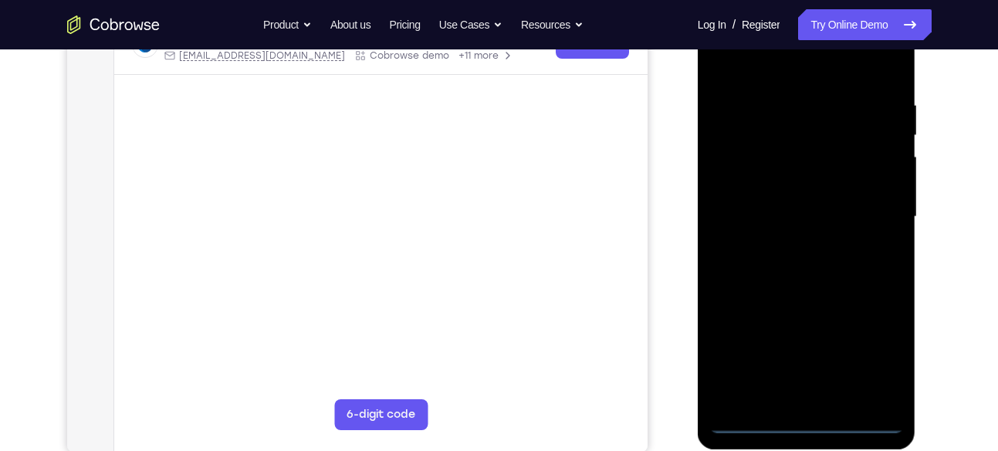
scroll to position [268, 0]
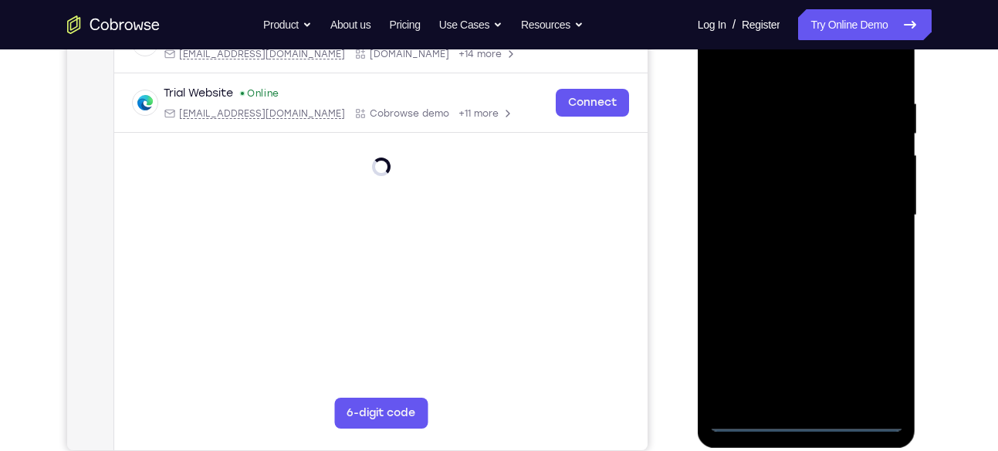
click at [808, 422] on div at bounding box center [807, 215] width 195 height 432
click at [862, 357] on div at bounding box center [807, 215] width 195 height 432
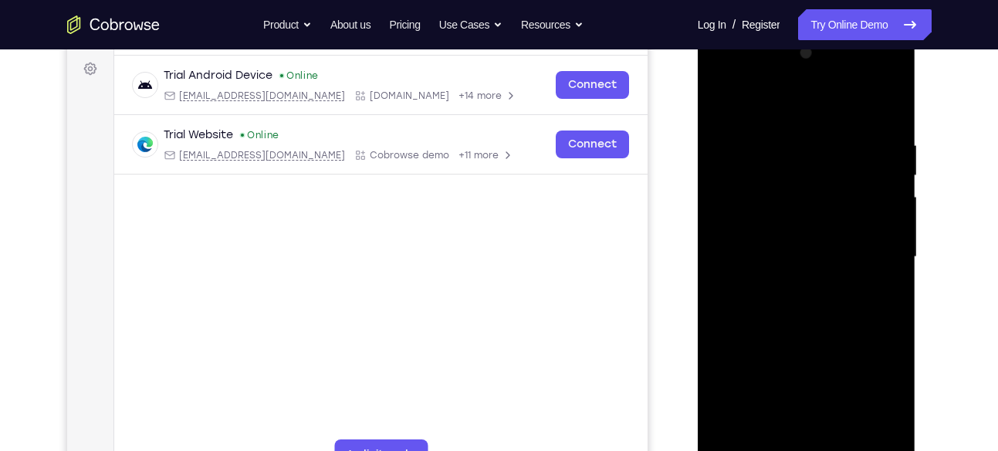
scroll to position [224, 0]
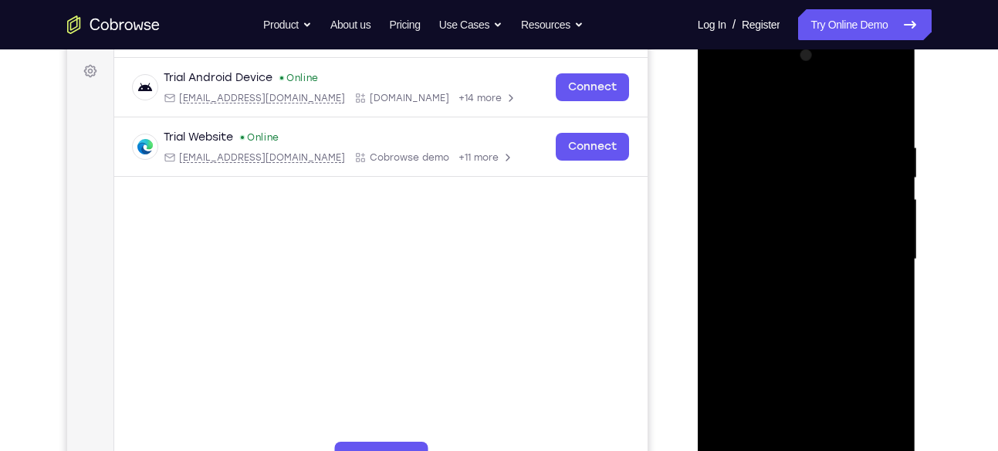
click at [724, 80] on div at bounding box center [807, 259] width 195 height 432
click at [879, 252] on div at bounding box center [807, 259] width 195 height 432
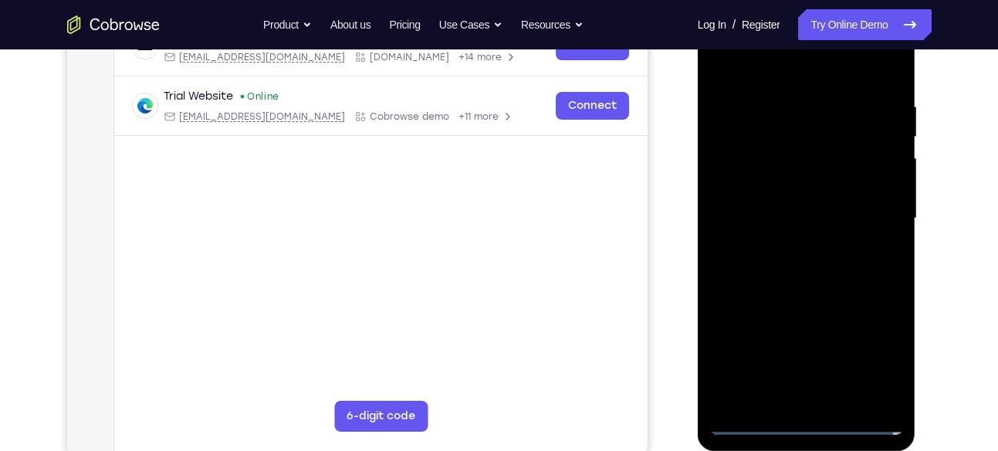
scroll to position [266, 0]
click at [818, 394] on div at bounding box center [807, 218] width 195 height 432
click at [784, 205] on div at bounding box center [807, 218] width 195 height 432
click at [882, 149] on div at bounding box center [807, 218] width 195 height 432
click at [805, 343] on div at bounding box center [807, 218] width 195 height 432
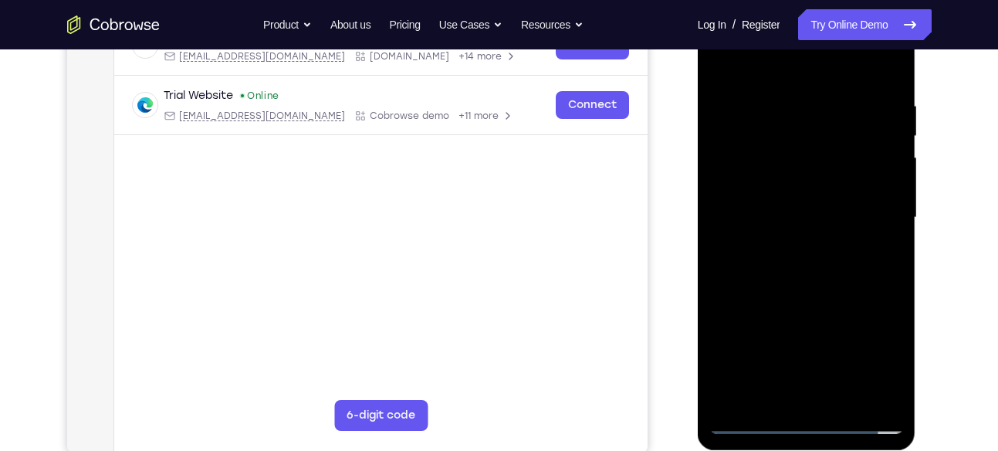
click at [771, 190] on div at bounding box center [807, 218] width 195 height 432
click at [783, 220] on div at bounding box center [807, 218] width 195 height 432
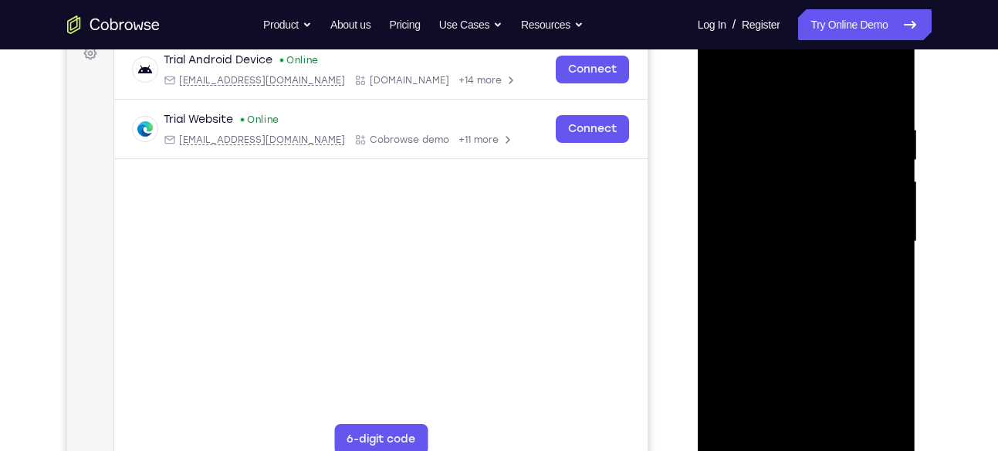
scroll to position [237, 0]
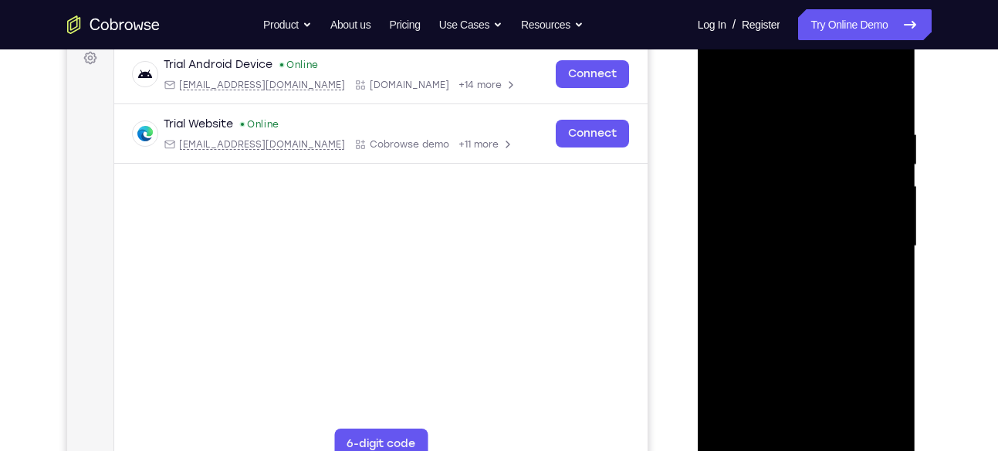
click at [885, 93] on div at bounding box center [807, 246] width 195 height 432
click at [890, 110] on div at bounding box center [807, 246] width 195 height 432
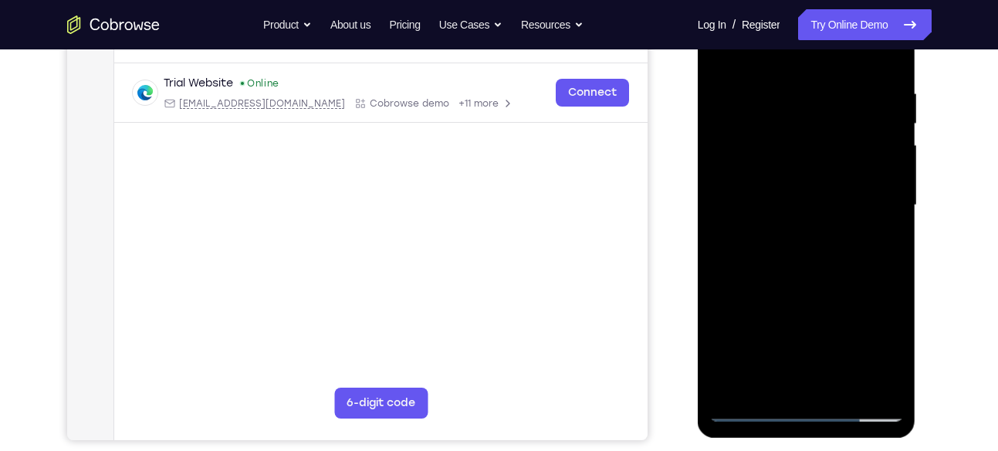
scroll to position [285, 0]
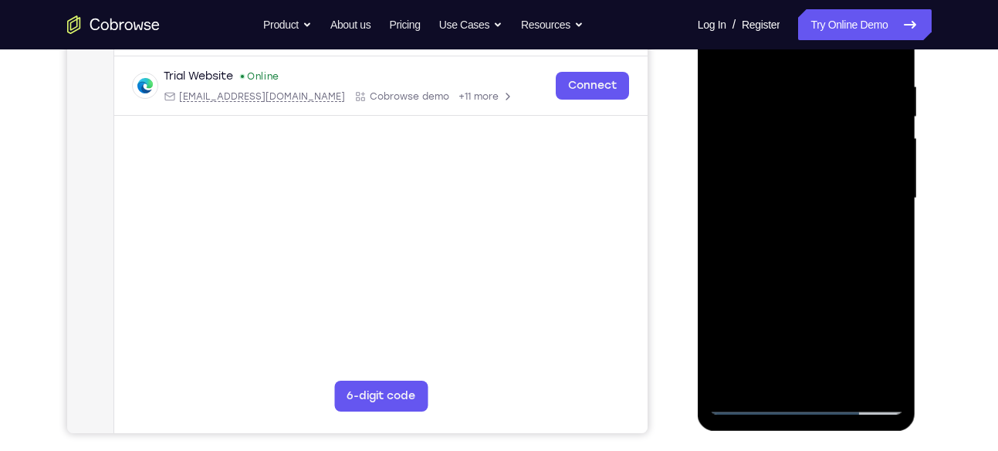
click at [848, 378] on div at bounding box center [807, 198] width 195 height 432
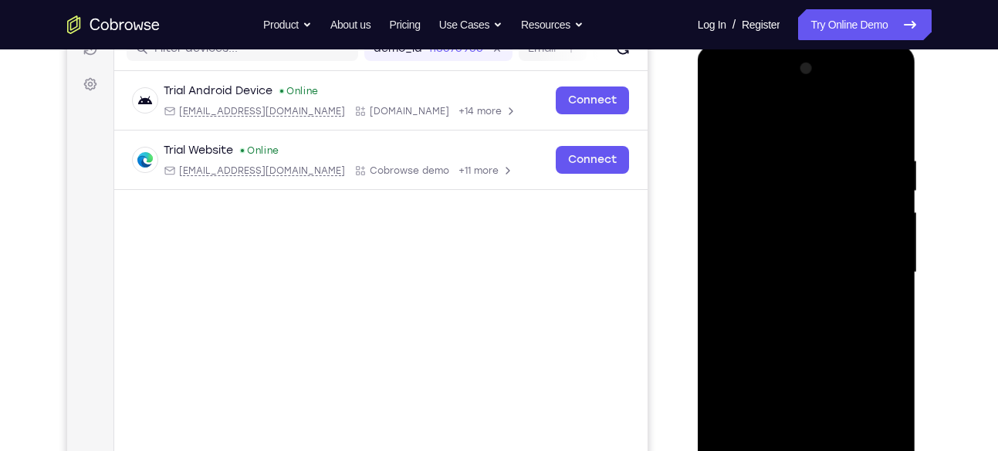
scroll to position [208, 0]
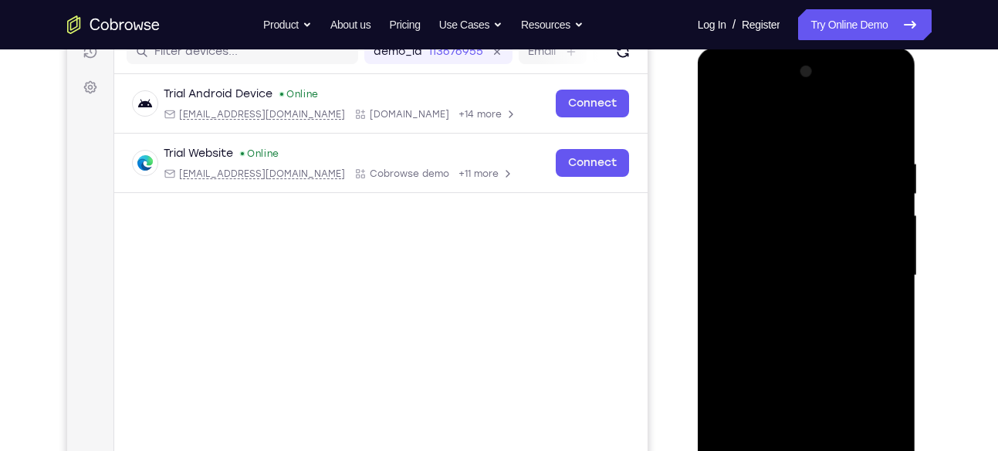
drag, startPoint x: 816, startPoint y: 360, endPoint x: 807, endPoint y: 352, distance: 12.1
click at [807, 352] on div at bounding box center [807, 275] width 195 height 432
click at [808, 357] on div at bounding box center [807, 275] width 195 height 432
click at [757, 137] on div at bounding box center [807, 275] width 195 height 432
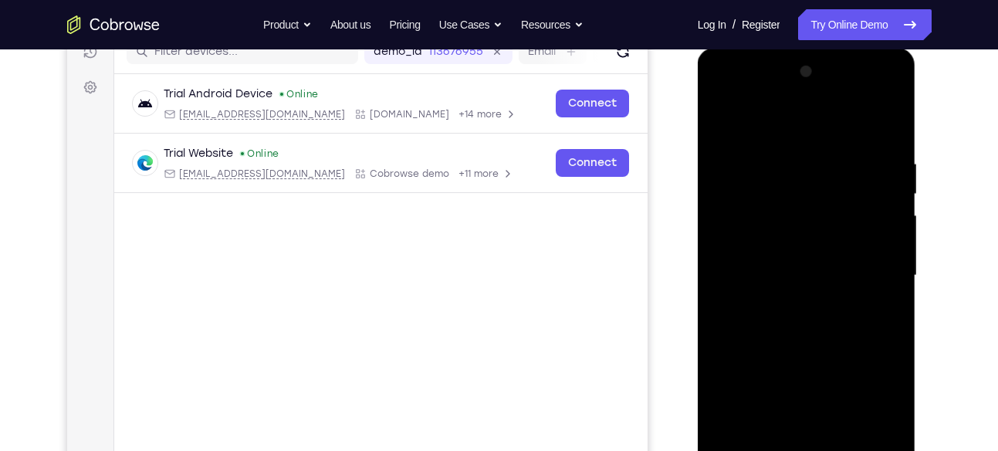
drag, startPoint x: 786, startPoint y: 199, endPoint x: 783, endPoint y: 123, distance: 76.5
click at [783, 123] on div at bounding box center [807, 275] width 195 height 432
drag, startPoint x: 810, startPoint y: 238, endPoint x: 816, endPoint y: 137, distance: 101.3
click at [816, 137] on div at bounding box center [807, 275] width 195 height 432
drag, startPoint x: 809, startPoint y: 265, endPoint x: 820, endPoint y: 162, distance: 103.3
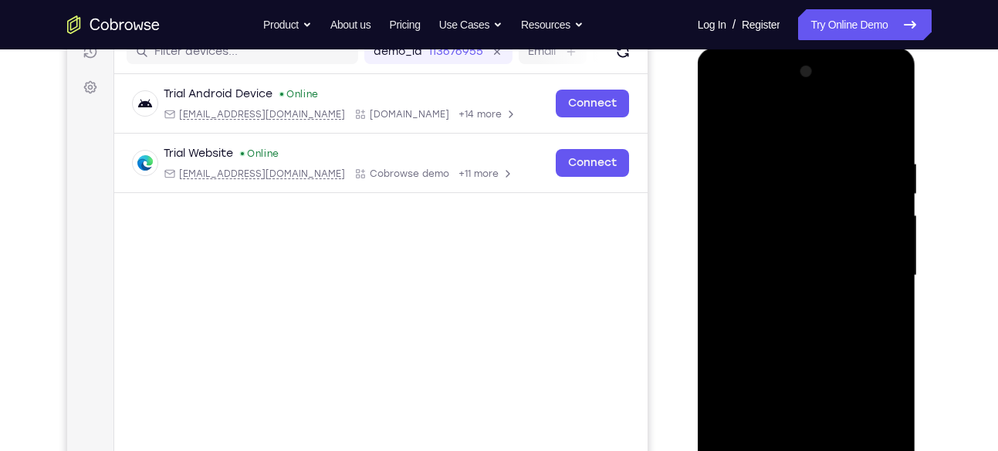
click at [820, 162] on div at bounding box center [807, 275] width 195 height 432
click at [722, 140] on div at bounding box center [807, 275] width 195 height 432
click at [725, 141] on div at bounding box center [807, 275] width 195 height 432
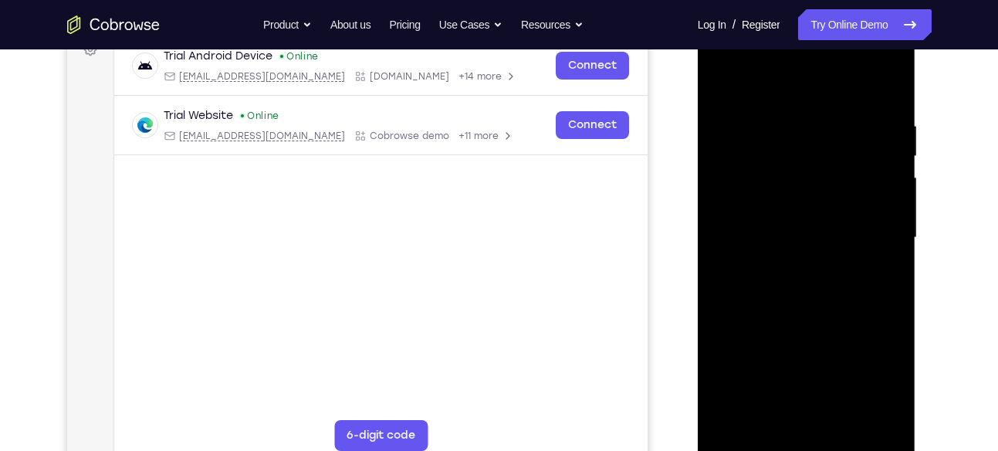
scroll to position [245, 0]
click at [724, 103] on div at bounding box center [807, 238] width 195 height 432
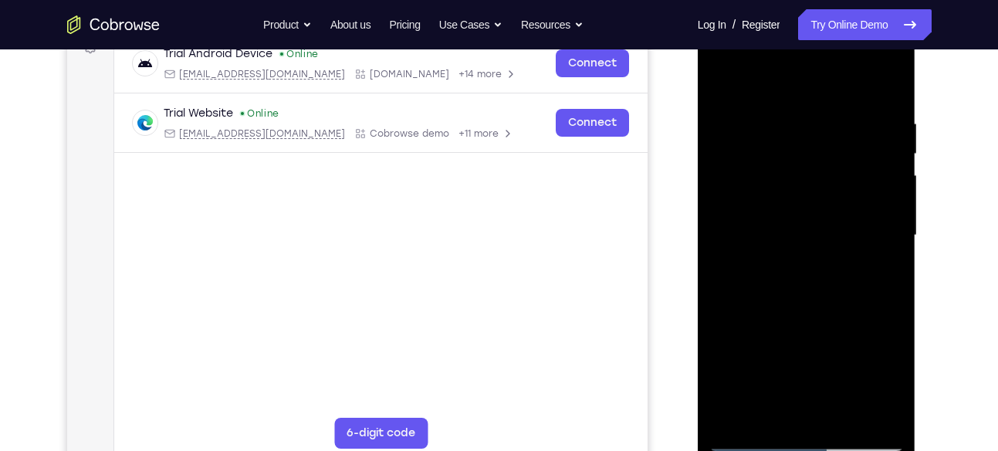
scroll to position [249, 0]
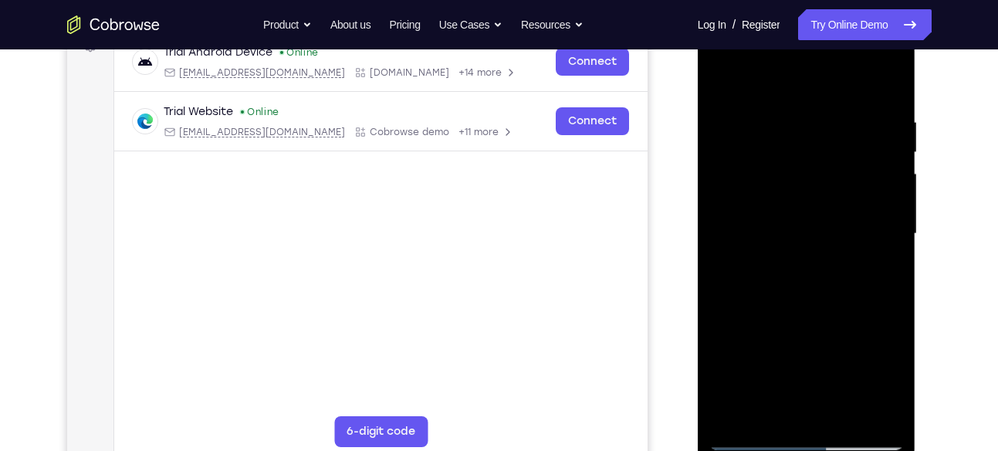
drag, startPoint x: 827, startPoint y: 264, endPoint x: 828, endPoint y: 182, distance: 81.9
click at [828, 182] on div at bounding box center [807, 234] width 195 height 432
click at [721, 94] on div at bounding box center [807, 234] width 195 height 432
click at [758, 260] on div at bounding box center [807, 234] width 195 height 432
click at [722, 79] on div at bounding box center [807, 234] width 195 height 432
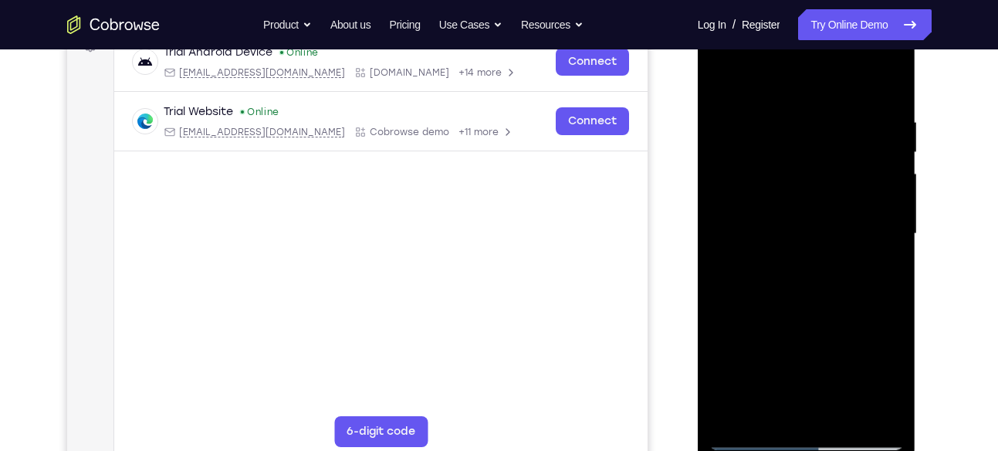
click at [803, 100] on div at bounding box center [807, 234] width 195 height 432
drag, startPoint x: 788, startPoint y: 218, endPoint x: 791, endPoint y: 117, distance: 101.2
click at [791, 117] on div at bounding box center [807, 234] width 195 height 432
click at [774, 232] on div at bounding box center [807, 234] width 195 height 432
drag, startPoint x: 825, startPoint y: 226, endPoint x: 832, endPoint y: 390, distance: 163.8
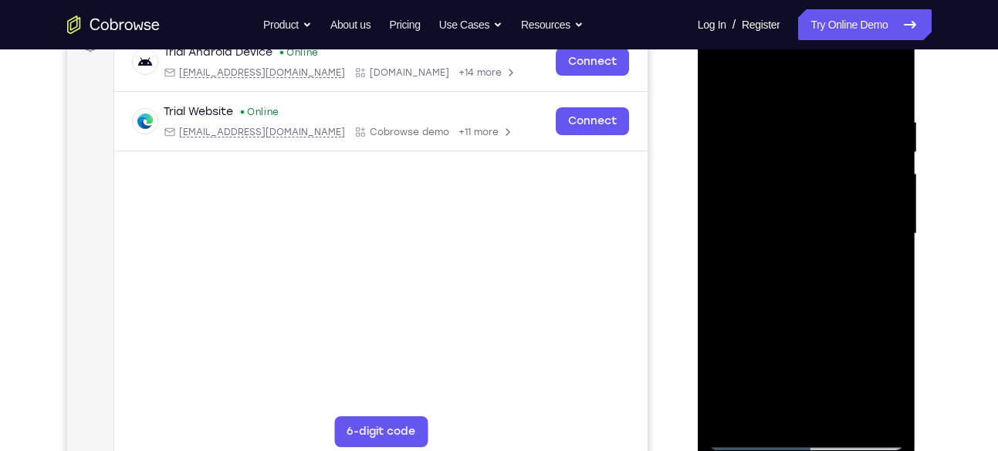
click at [832, 390] on div at bounding box center [807, 234] width 195 height 432
drag, startPoint x: 811, startPoint y: 162, endPoint x: 828, endPoint y: 298, distance: 136.9
click at [828, 298] on div at bounding box center [807, 234] width 195 height 432
drag, startPoint x: 793, startPoint y: 159, endPoint x: 802, endPoint y: 286, distance: 127.7
click at [802, 286] on div at bounding box center [807, 234] width 195 height 432
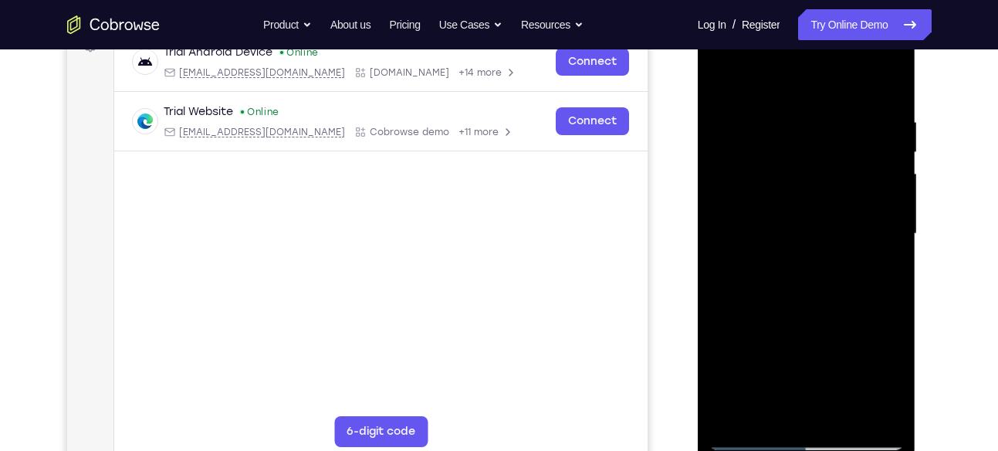
click at [838, 252] on div at bounding box center [807, 234] width 195 height 432
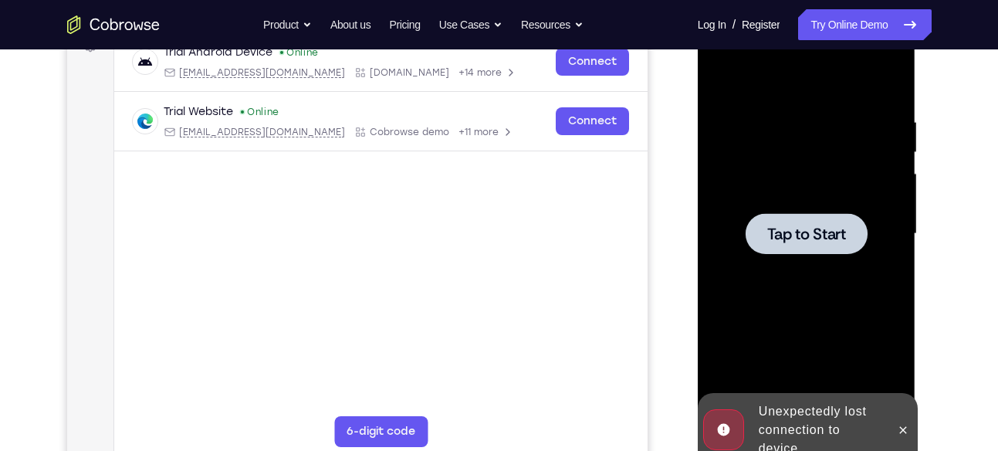
click at [825, 246] on div at bounding box center [807, 233] width 122 height 41
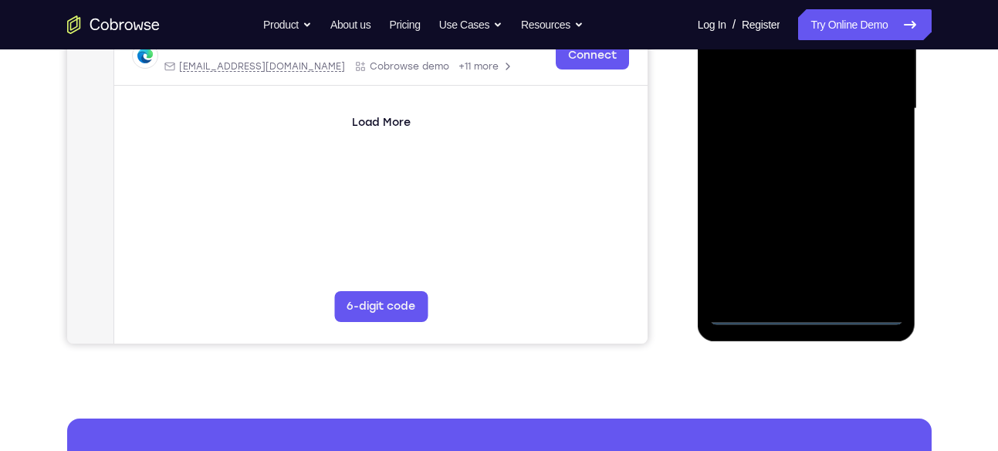
scroll to position [376, 0]
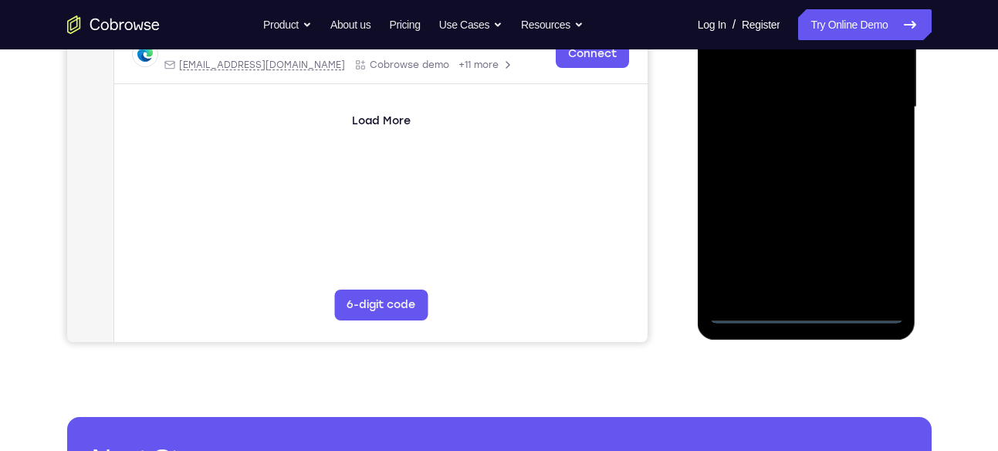
click at [809, 314] on div at bounding box center [807, 107] width 195 height 432
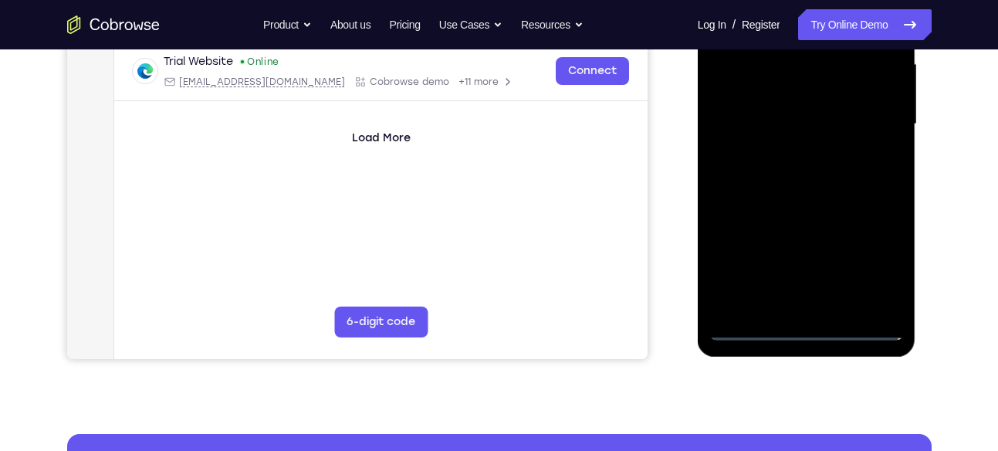
scroll to position [360, 0]
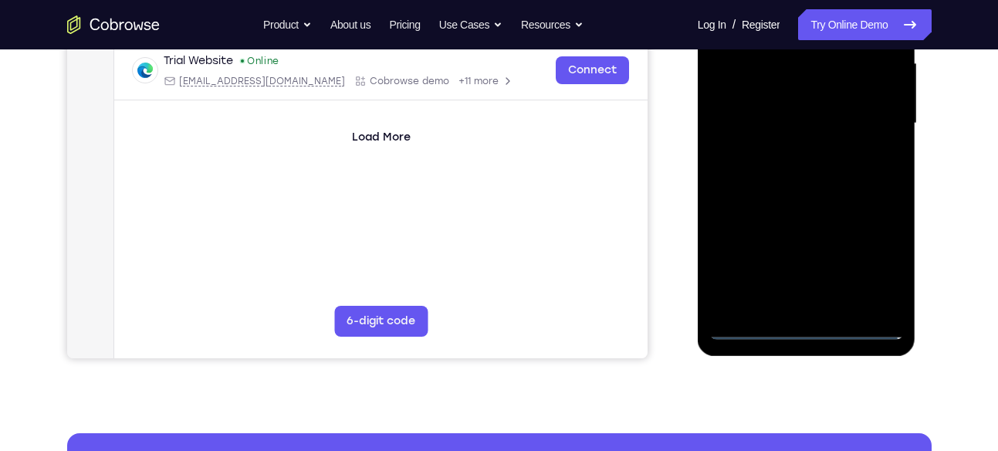
click at [866, 266] on div at bounding box center [807, 123] width 195 height 432
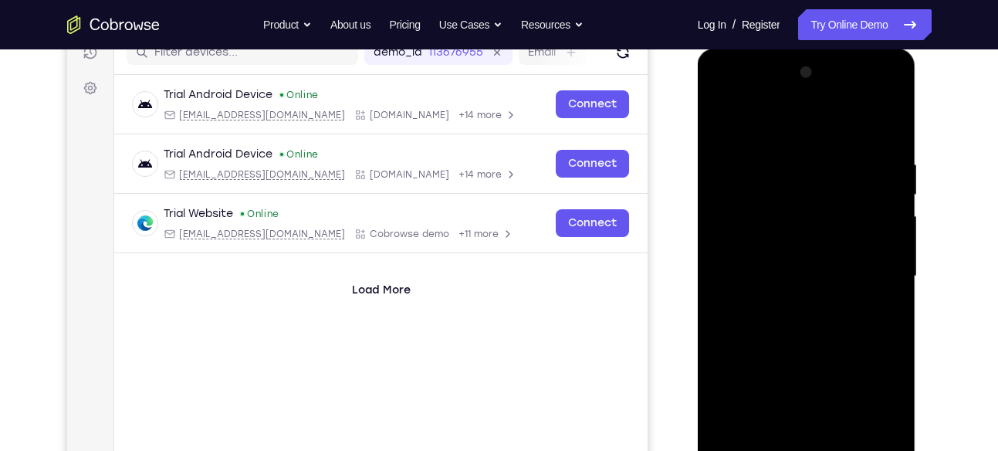
scroll to position [206, 0]
click at [724, 102] on div at bounding box center [807, 277] width 195 height 432
click at [878, 270] on div at bounding box center [807, 277] width 195 height 432
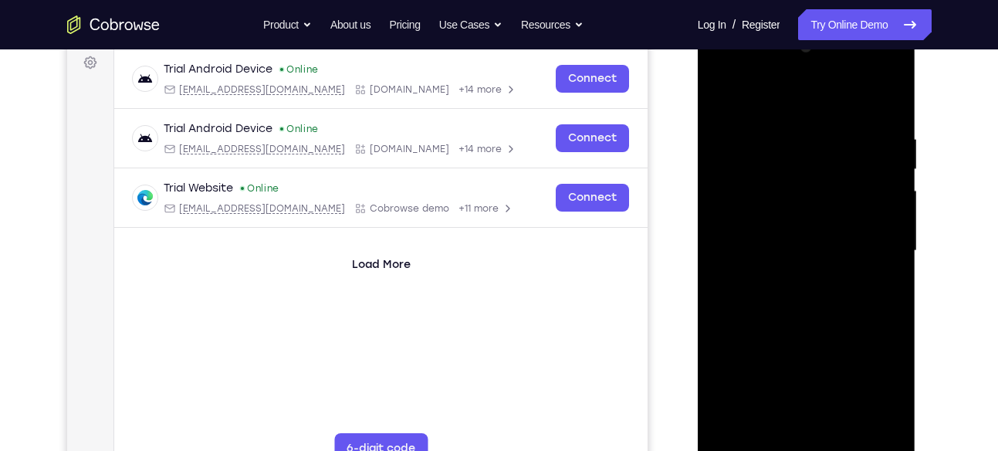
scroll to position [252, 0]
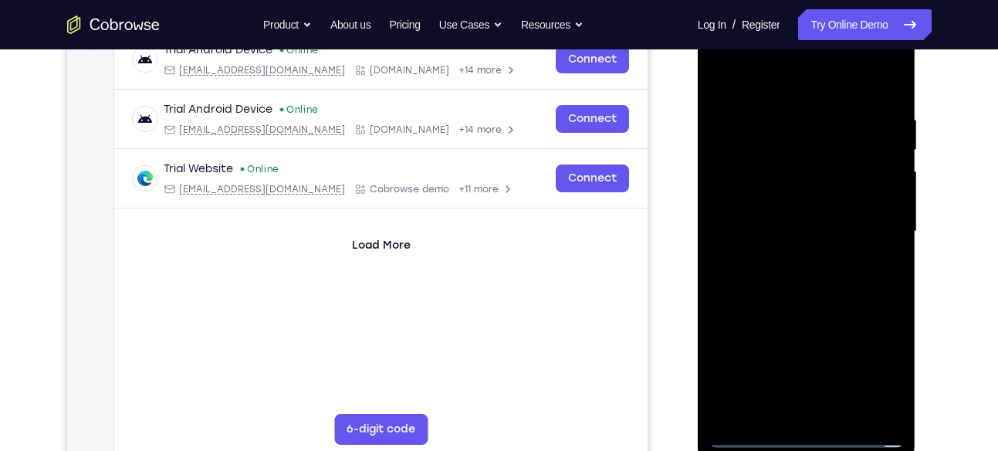
click at [786, 263] on div at bounding box center [807, 231] width 195 height 432
click at [797, 217] on div at bounding box center [807, 231] width 195 height 432
click at [806, 353] on div at bounding box center [807, 231] width 195 height 432
click at [769, 197] on div at bounding box center [807, 231] width 195 height 432
click at [780, 229] on div at bounding box center [807, 231] width 195 height 432
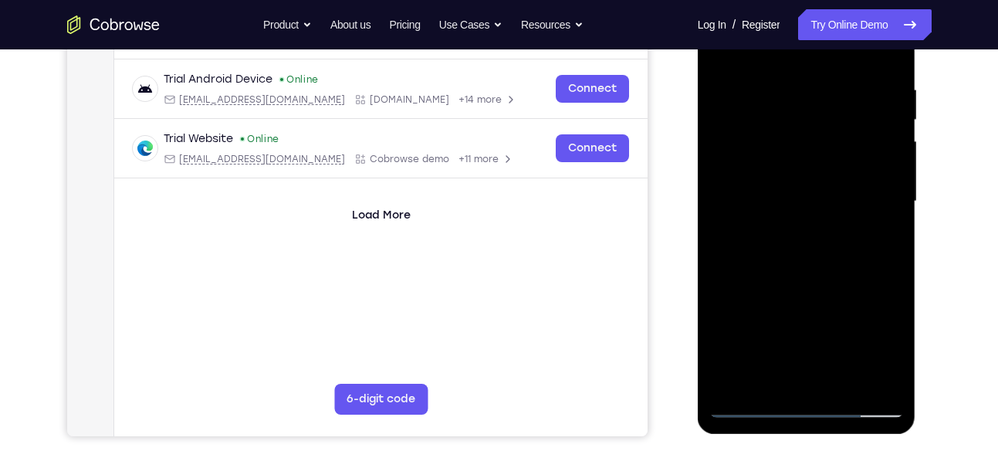
scroll to position [283, 0]
click at [807, 252] on div at bounding box center [807, 201] width 195 height 432
click at [844, 381] on div at bounding box center [807, 201] width 195 height 432
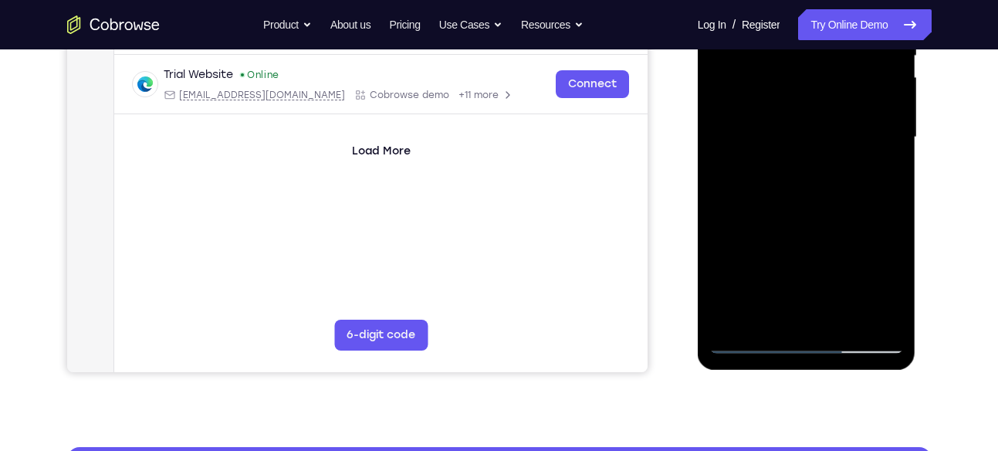
scroll to position [355, 0]
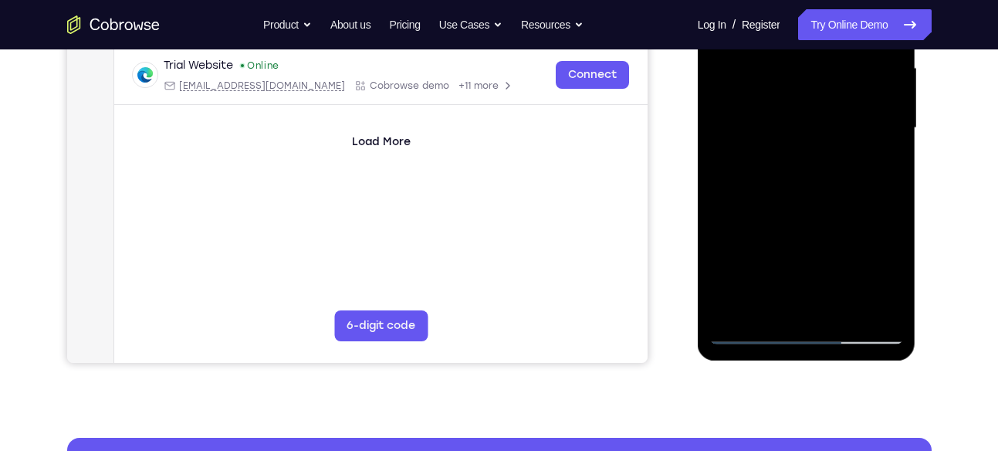
click at [815, 202] on div at bounding box center [807, 128] width 195 height 432
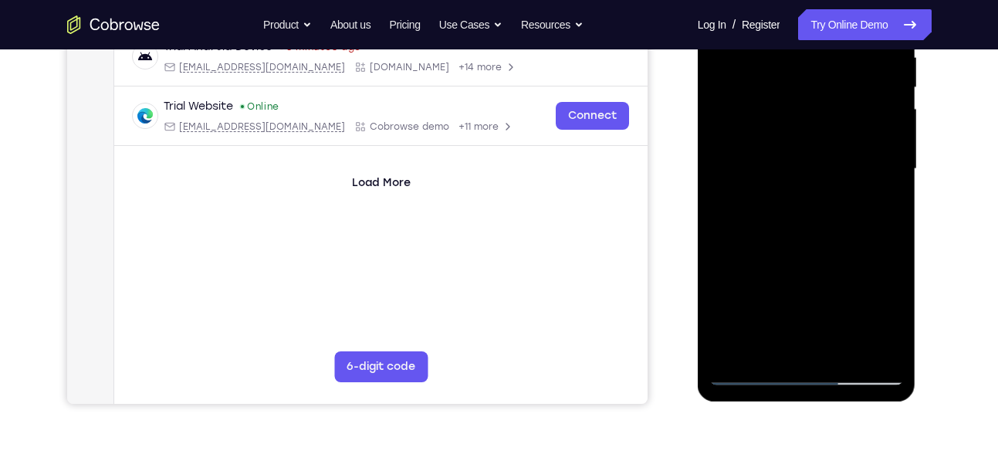
scroll to position [339, 0]
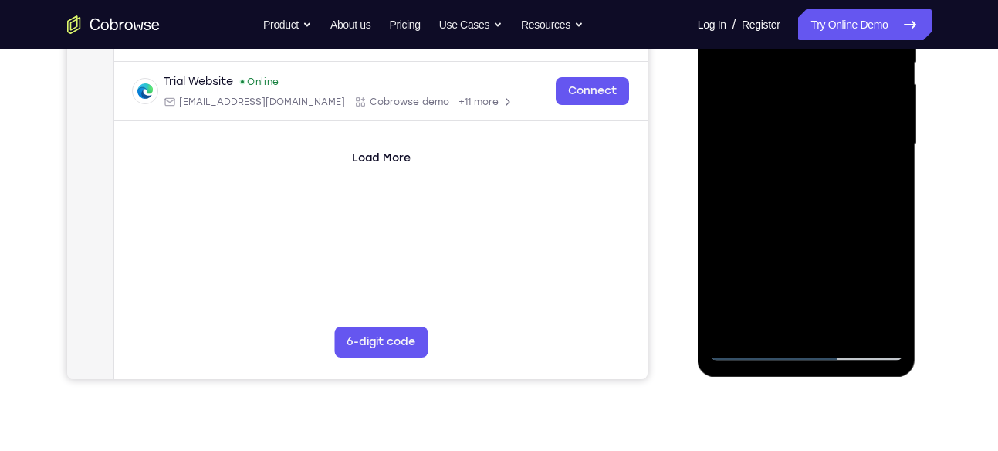
click at [847, 324] on div at bounding box center [807, 144] width 195 height 432
click at [805, 224] on div at bounding box center [807, 144] width 195 height 432
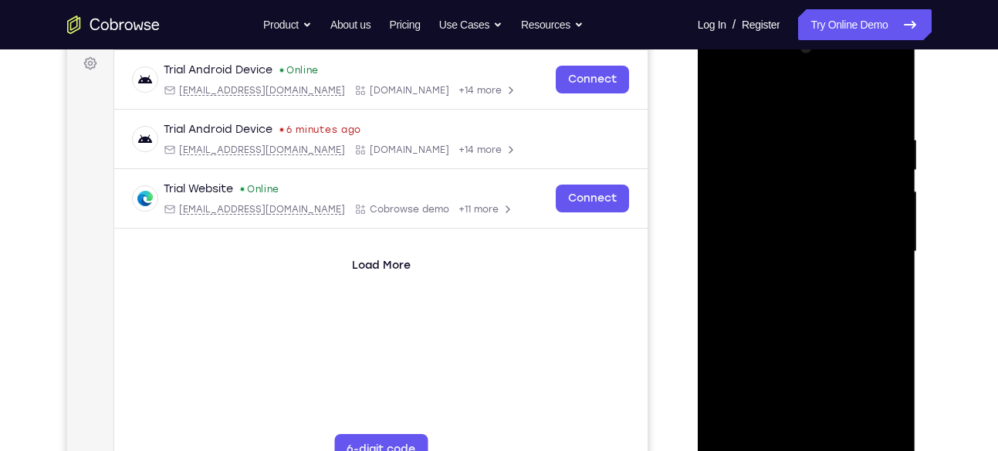
scroll to position [231, 0]
click at [791, 113] on div at bounding box center [807, 252] width 195 height 432
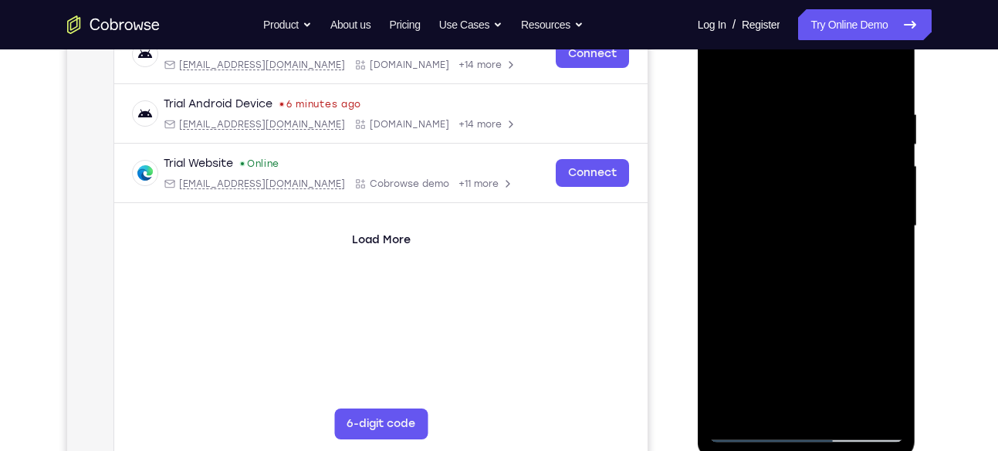
scroll to position [263, 0]
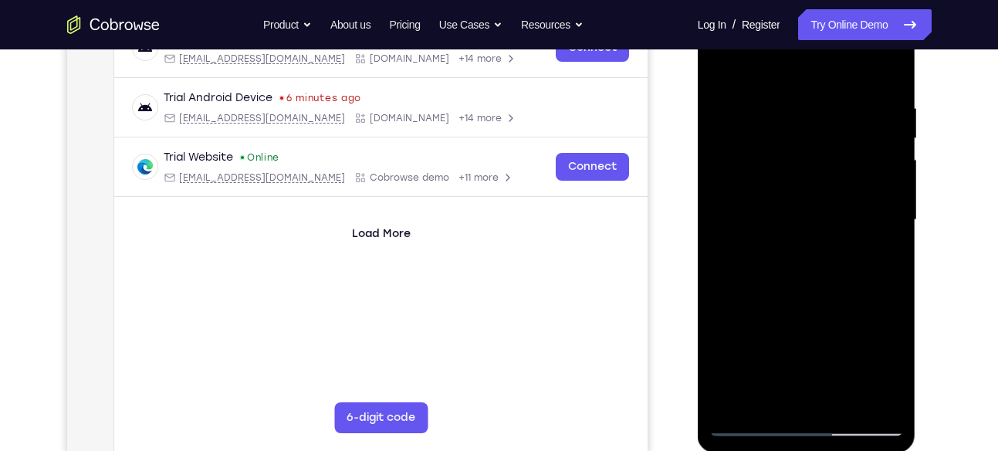
drag, startPoint x: 803, startPoint y: 217, endPoint x: 811, endPoint y: 139, distance: 78.4
click at [811, 139] on div at bounding box center [807, 220] width 195 height 432
click at [782, 242] on div at bounding box center [807, 220] width 195 height 432
drag, startPoint x: 827, startPoint y: 185, endPoint x: 848, endPoint y: 337, distance: 153.5
click at [848, 337] on div at bounding box center [807, 220] width 195 height 432
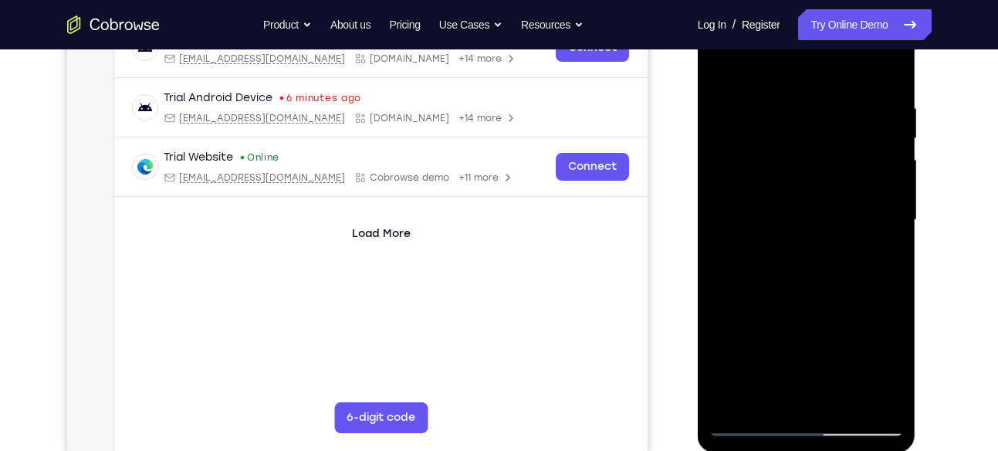
drag, startPoint x: 769, startPoint y: 148, endPoint x: 784, endPoint y: 343, distance: 195.2
click at [784, 343] on div at bounding box center [807, 220] width 195 height 432
drag, startPoint x: 763, startPoint y: 158, endPoint x: 773, endPoint y: 333, distance: 174.8
click at [773, 333] on div at bounding box center [807, 220] width 195 height 432
drag, startPoint x: 774, startPoint y: 134, endPoint x: 770, endPoint y: 269, distance: 135.9
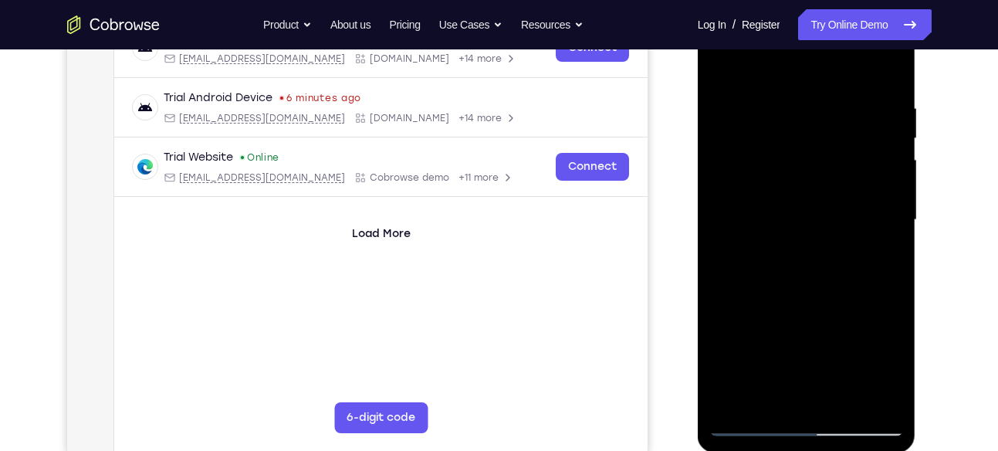
click at [770, 269] on div at bounding box center [807, 220] width 195 height 432
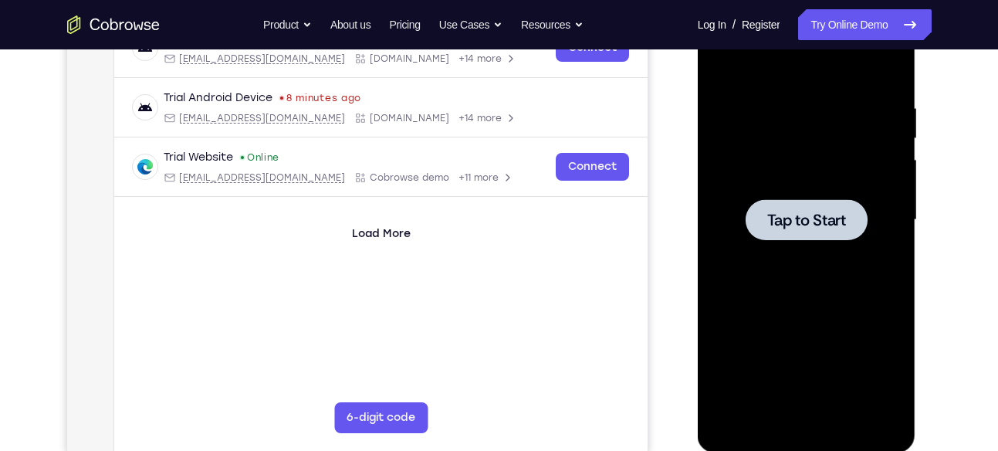
click at [771, 220] on span "Tap to Start" at bounding box center [806, 219] width 79 height 15
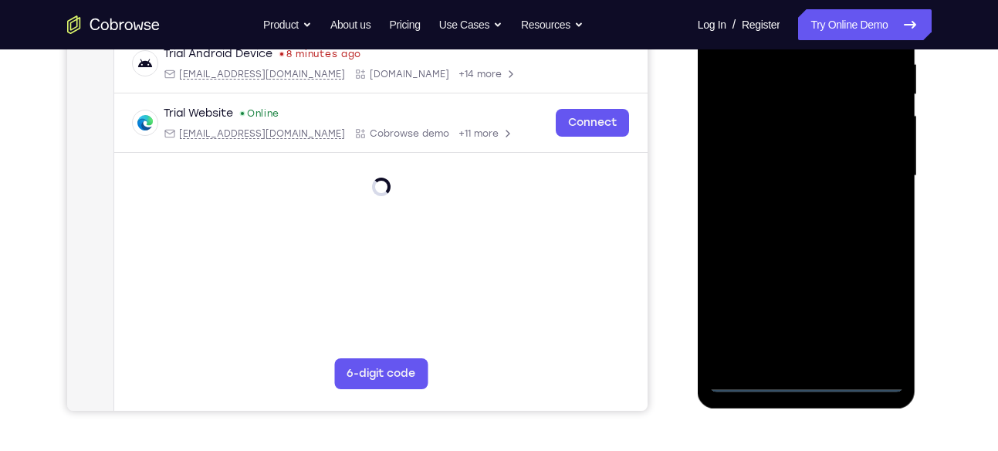
scroll to position [308, 0]
click at [808, 376] on div at bounding box center [807, 175] width 195 height 432
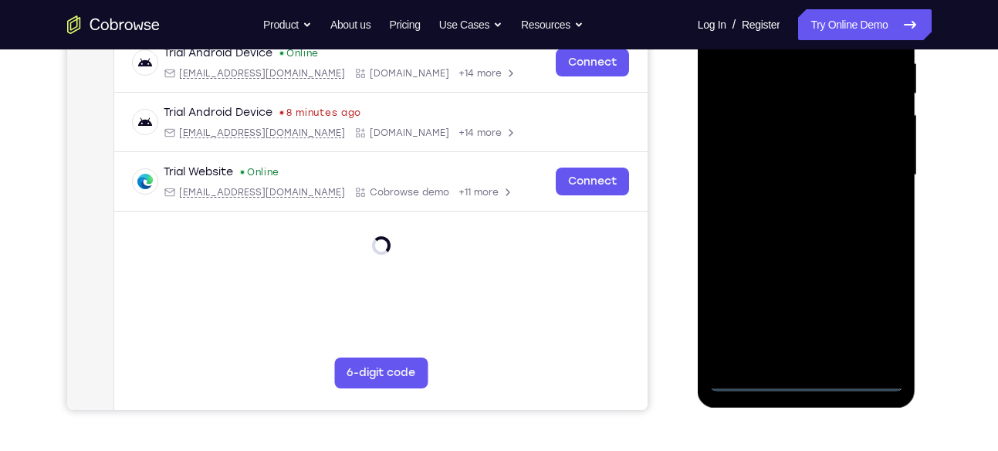
click at [879, 315] on div at bounding box center [807, 175] width 195 height 432
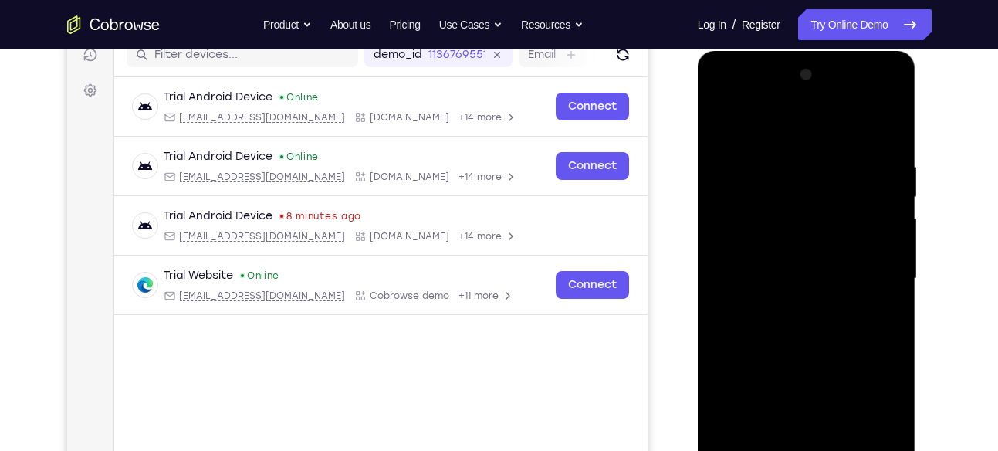
scroll to position [198, 0]
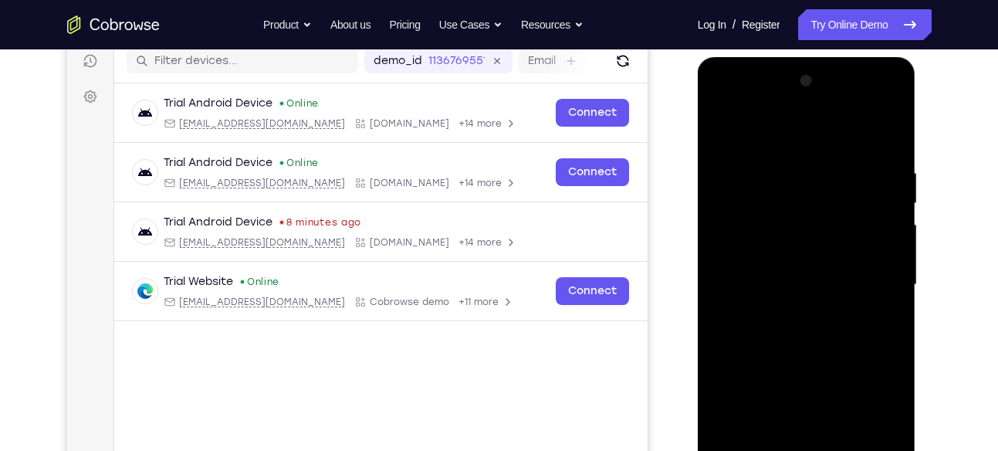
click at [719, 100] on div at bounding box center [807, 285] width 195 height 432
click at [873, 284] on div at bounding box center [807, 285] width 195 height 432
click at [793, 312] on div at bounding box center [807, 285] width 195 height 432
click at [778, 276] on div at bounding box center [807, 285] width 195 height 432
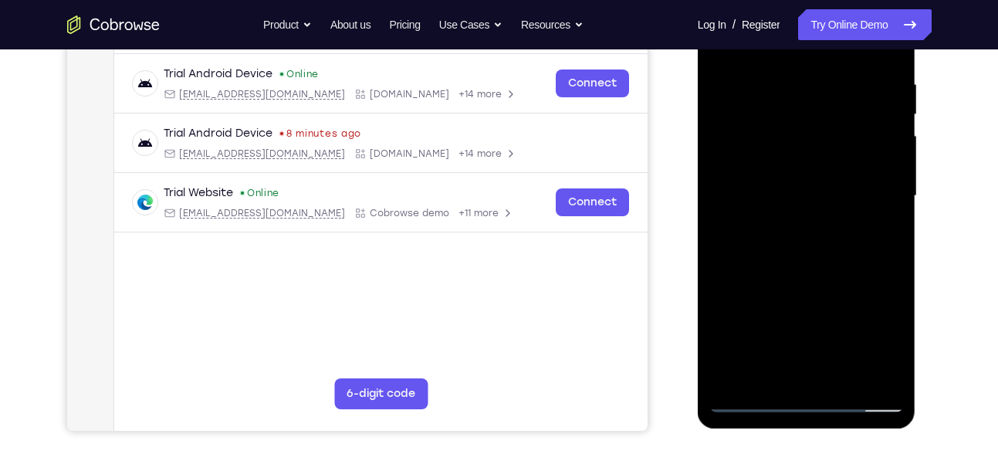
scroll to position [290, 0]
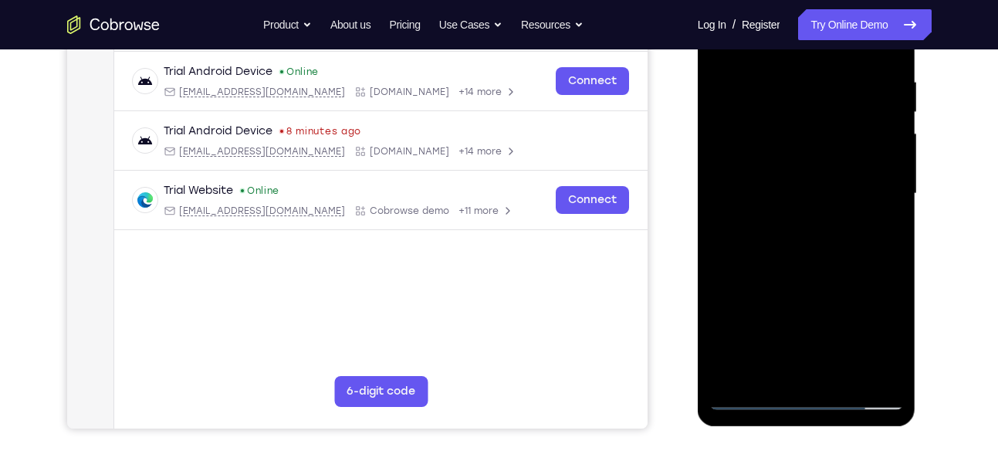
click at [808, 319] on div at bounding box center [807, 194] width 195 height 432
click at [770, 166] on div at bounding box center [807, 194] width 195 height 432
